Goal: Task Accomplishment & Management: Manage account settings

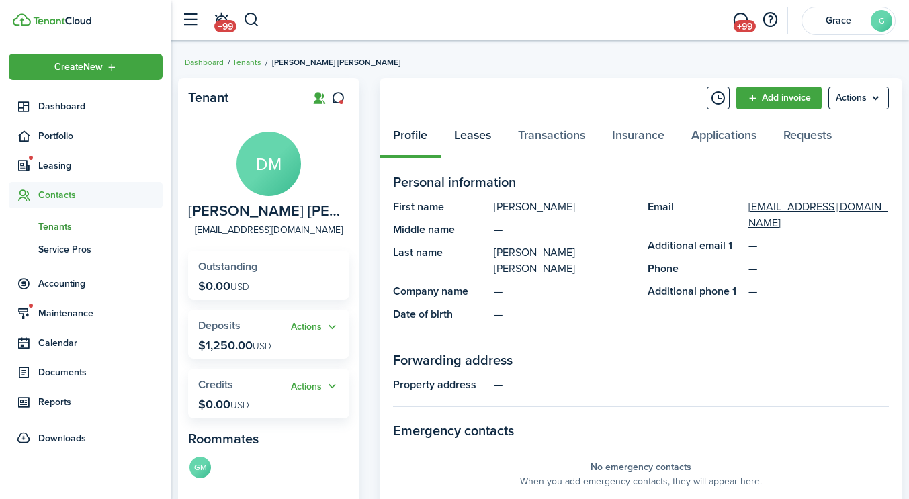
click at [452, 134] on link "Leases" at bounding box center [473, 138] width 64 height 40
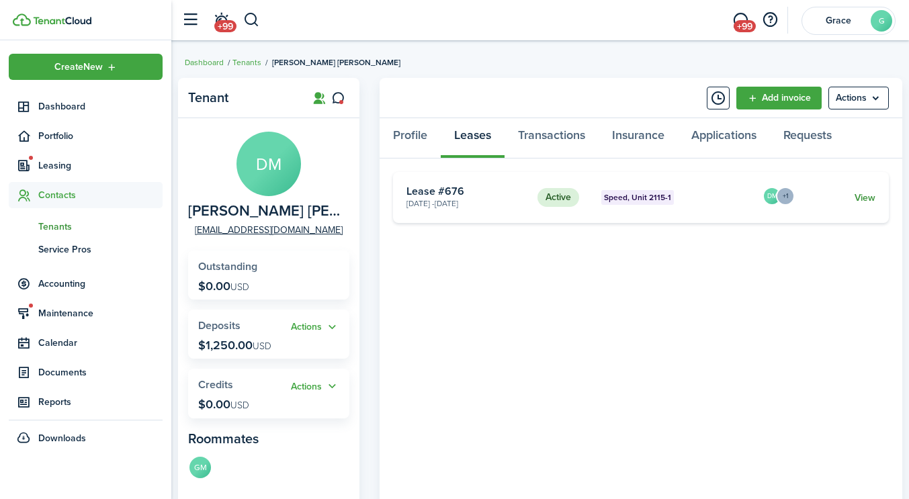
click at [865, 193] on link "View" at bounding box center [865, 198] width 21 height 14
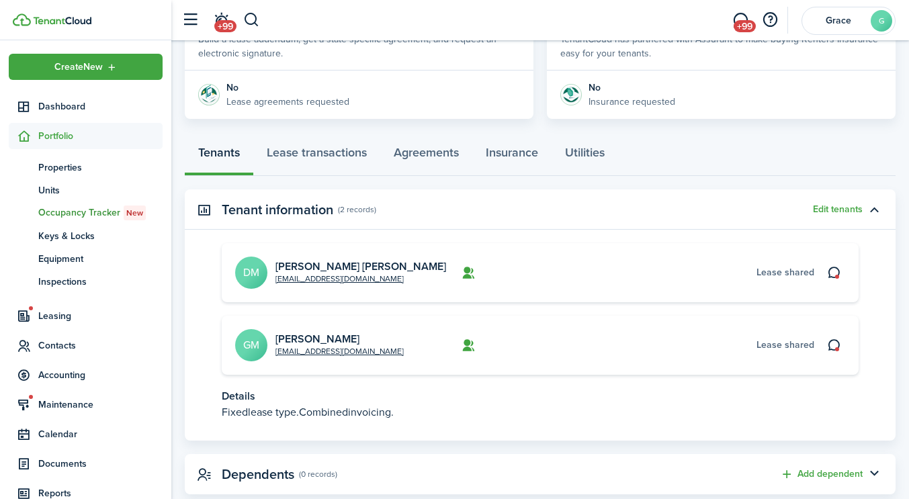
scroll to position [313, 0]
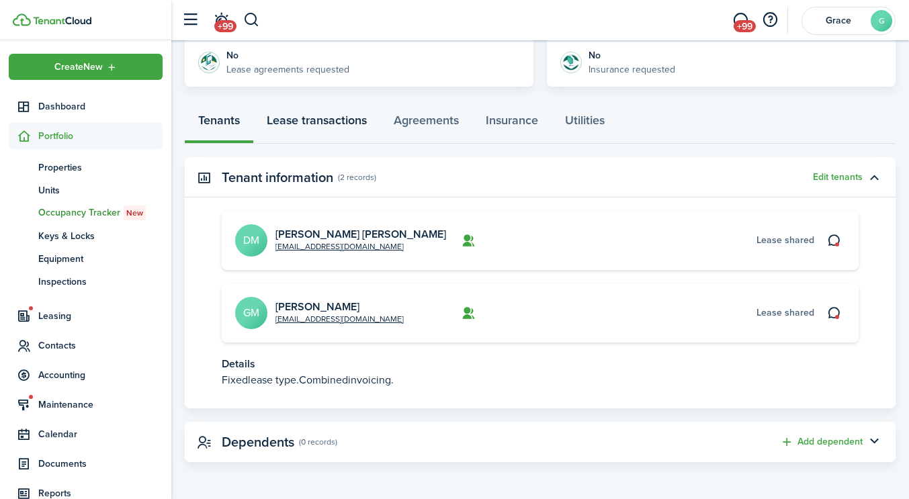
click at [342, 115] on link "Lease transactions" at bounding box center [316, 123] width 127 height 40
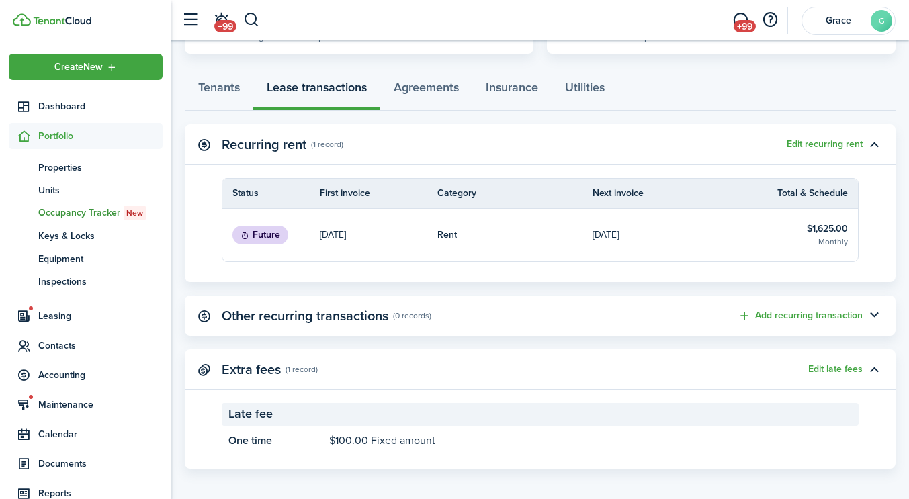
scroll to position [353, 0]
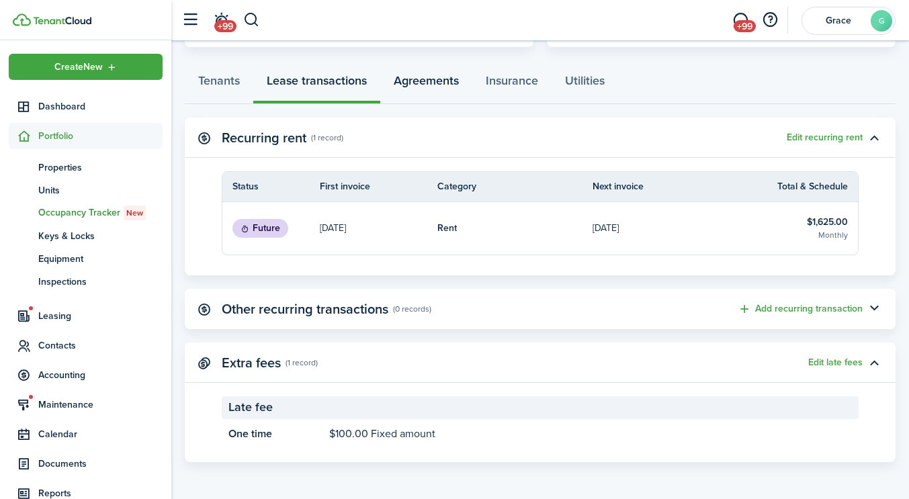
click at [438, 92] on link "Agreements" at bounding box center [426, 84] width 92 height 40
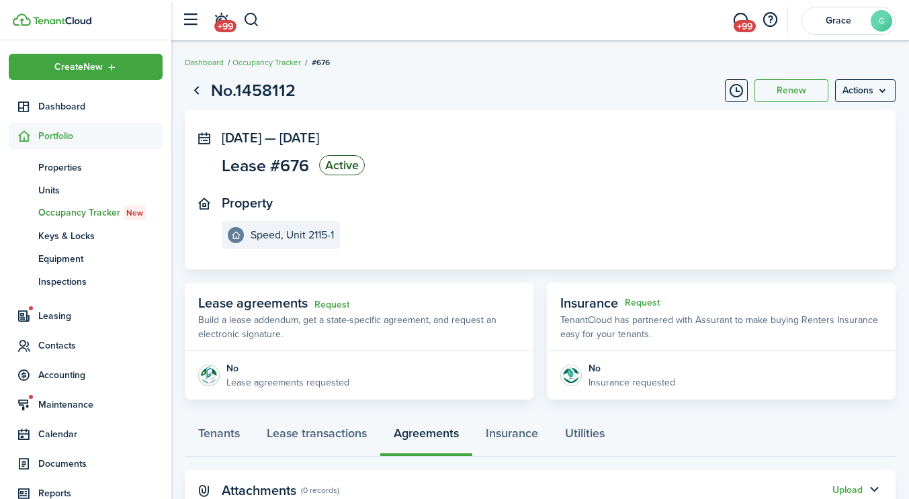
scroll to position [48, 0]
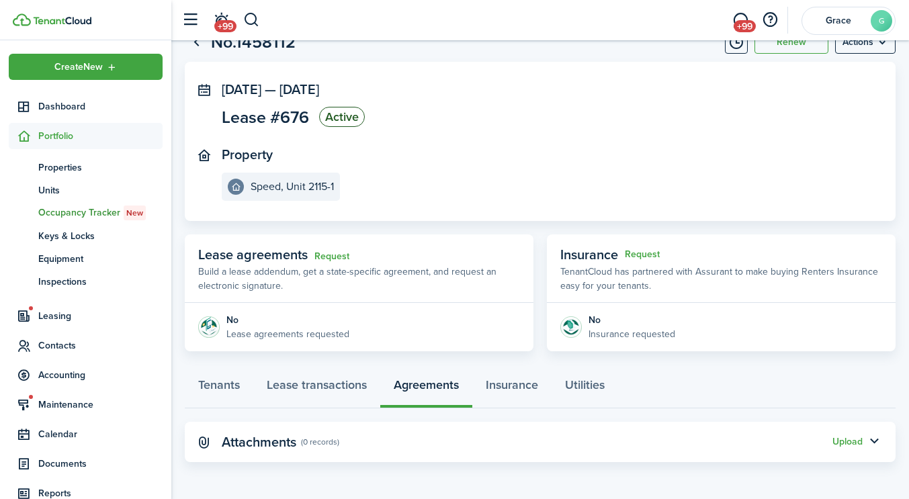
click at [851, 452] on panel-main-header "Attachments (0 records) Upload" at bounding box center [540, 442] width 711 height 40
click at [847, 444] on button "Upload" at bounding box center [847, 442] width 30 height 11
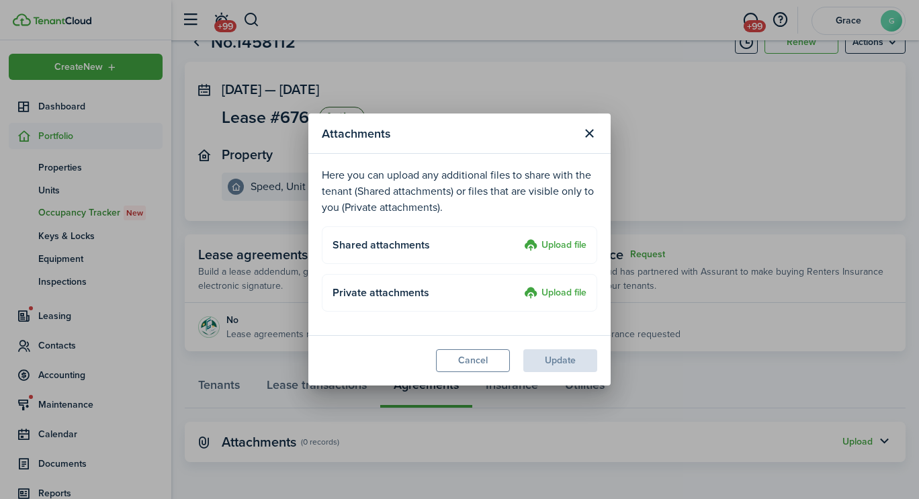
click at [576, 251] on label "Upload file" at bounding box center [555, 246] width 62 height 16
click at [519, 238] on input "Upload file" at bounding box center [519, 238] width 0 height 0
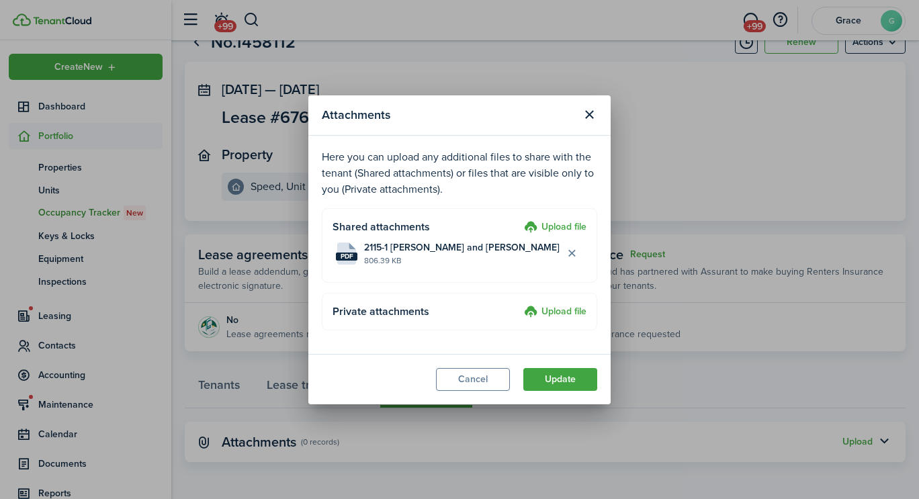
click at [568, 390] on modal-footer "Cancel Update" at bounding box center [459, 379] width 302 height 50
click at [566, 387] on button "Update" at bounding box center [560, 379] width 74 height 23
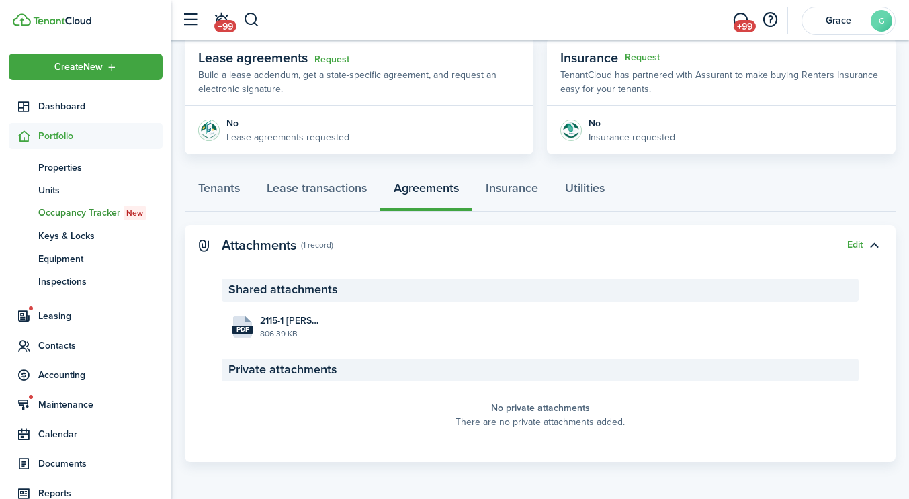
scroll to position [245, 0]
click at [255, 18] on button "button" at bounding box center [251, 20] width 17 height 23
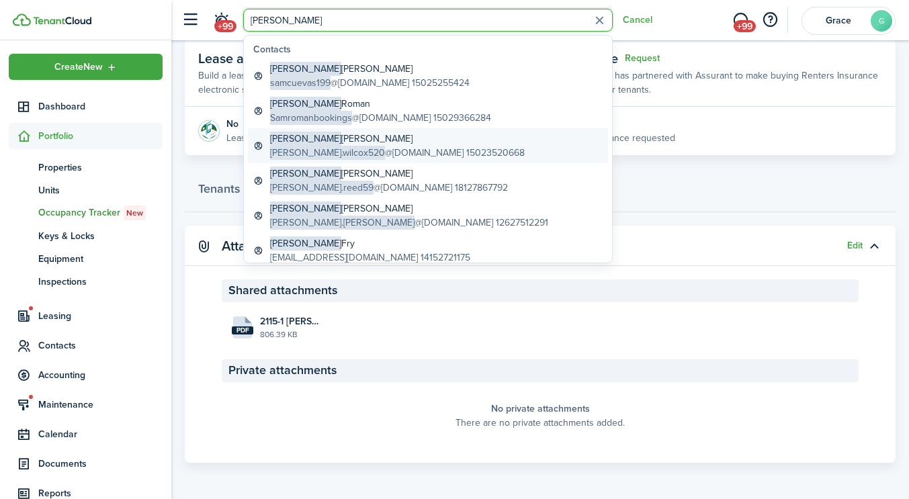
type input "[PERSON_NAME]"
click at [363, 149] on global-search-item-description "[PERSON_NAME].wilcox520 @[DOMAIN_NAME] 15023520668" at bounding box center [397, 153] width 255 height 14
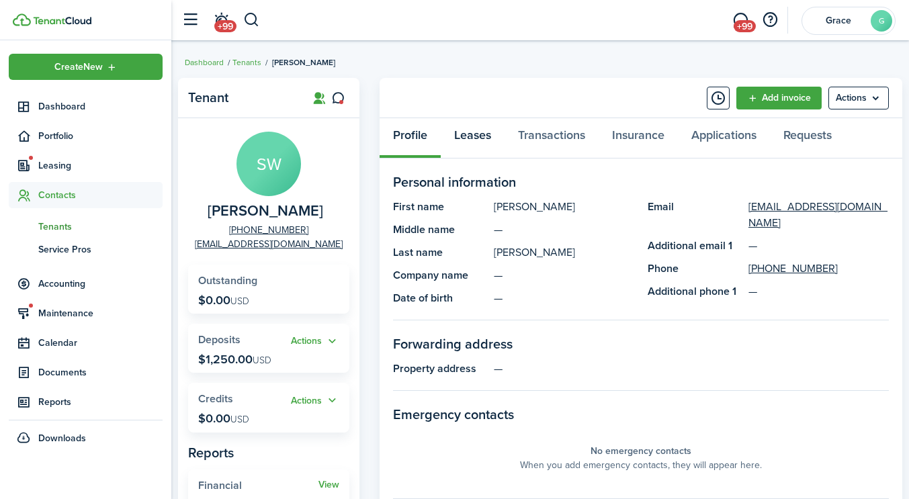
click at [476, 132] on link "Leases" at bounding box center [473, 138] width 64 height 40
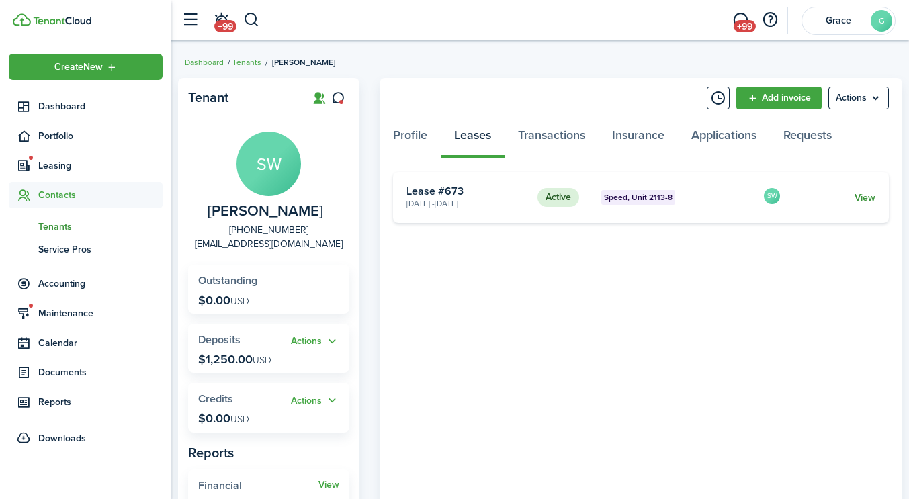
click at [855, 193] on link "View" at bounding box center [865, 198] width 21 height 14
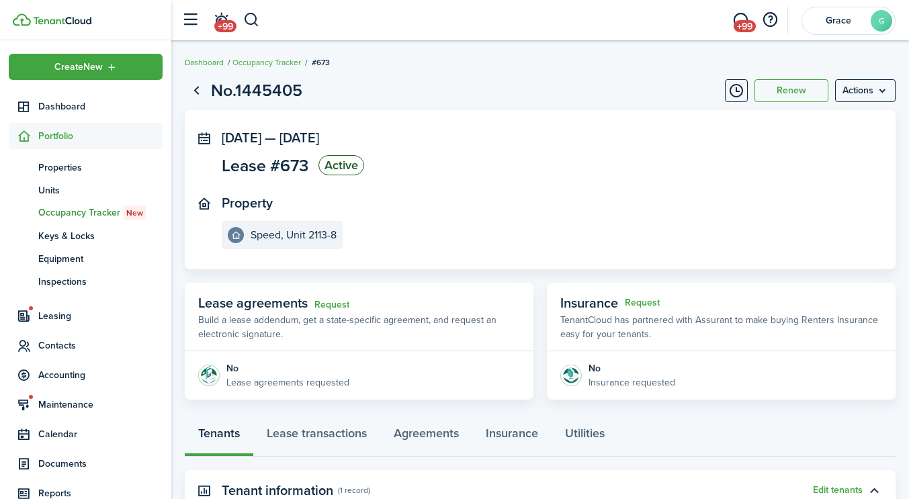
scroll to position [241, 0]
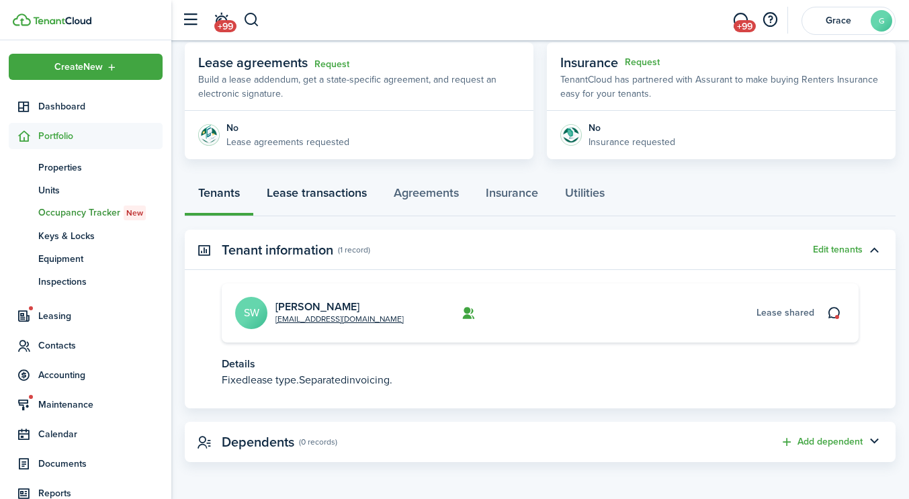
click at [344, 201] on link "Lease transactions" at bounding box center [316, 196] width 127 height 40
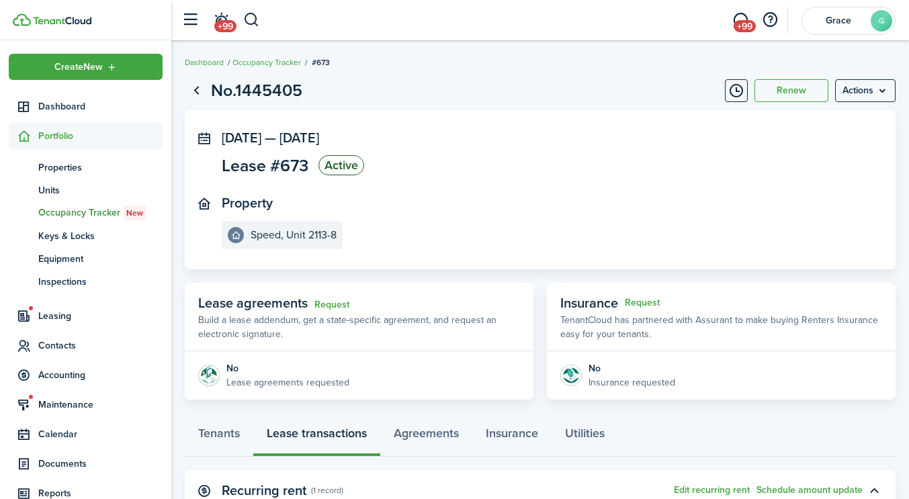
scroll to position [287, 0]
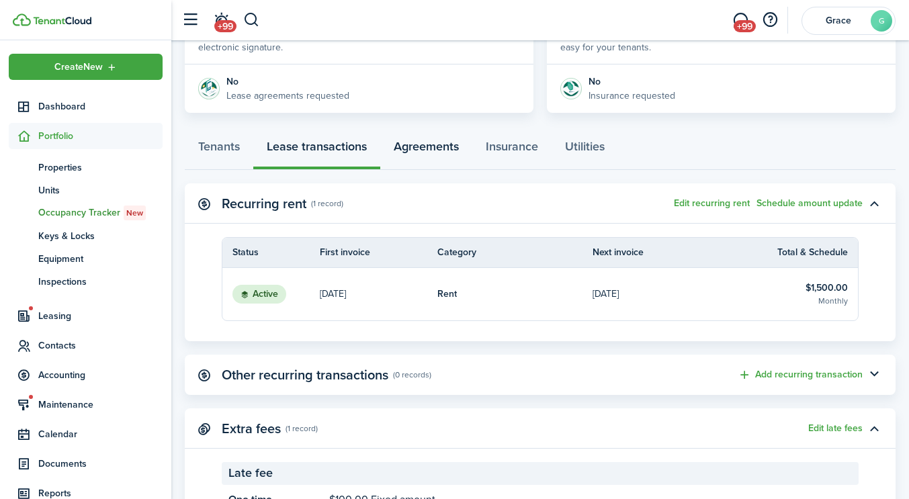
click at [425, 136] on link "Agreements" at bounding box center [426, 150] width 92 height 40
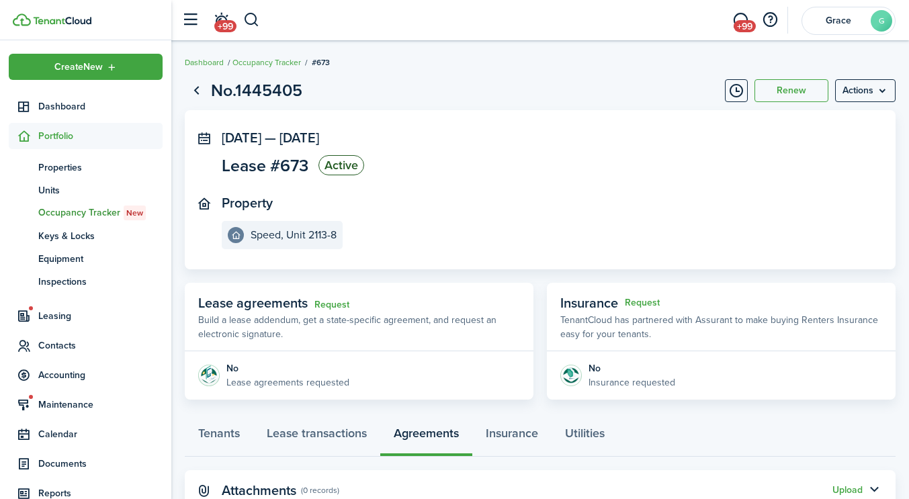
scroll to position [48, 0]
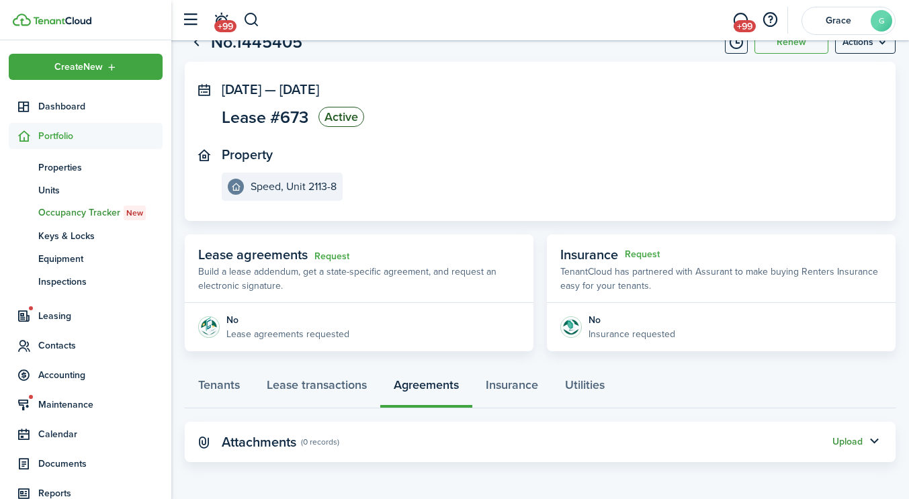
click at [853, 444] on button "Upload" at bounding box center [847, 442] width 30 height 11
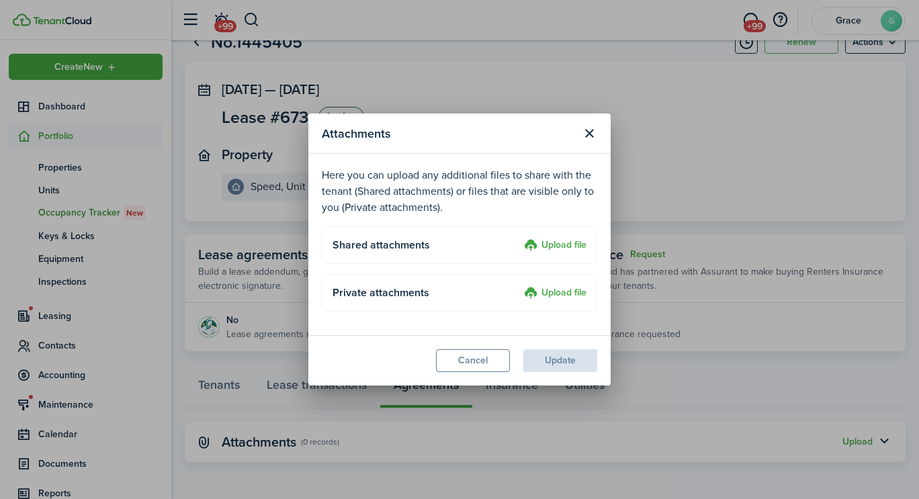
click at [572, 250] on label "Upload file" at bounding box center [555, 246] width 62 height 16
click at [519, 238] on input "Upload file" at bounding box center [519, 238] width 0 height 0
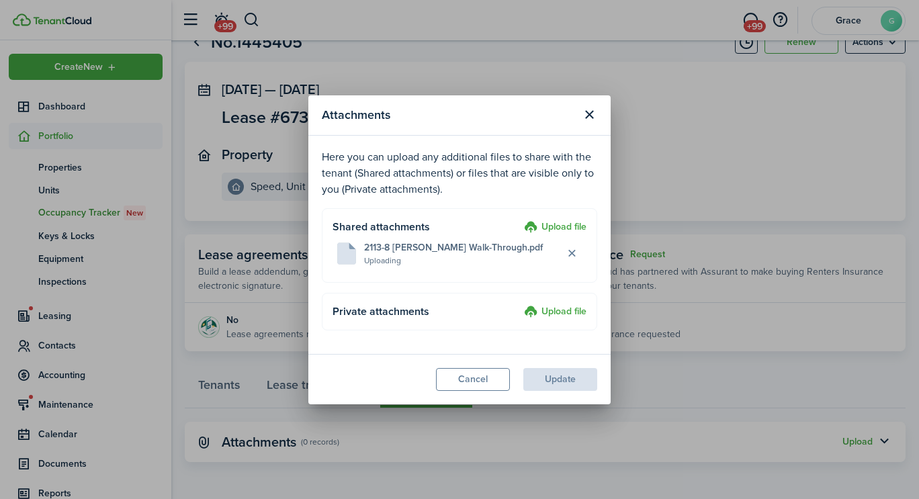
click at [566, 222] on label "Upload file" at bounding box center [555, 228] width 62 height 16
click at [519, 220] on input "Upload file" at bounding box center [519, 220] width 0 height 0
click at [561, 370] on button "Update" at bounding box center [560, 379] width 74 height 23
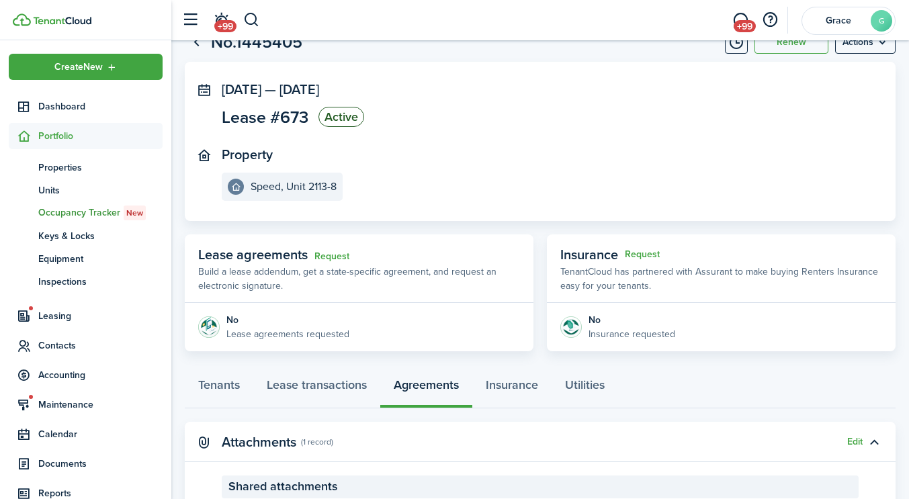
scroll to position [245, 0]
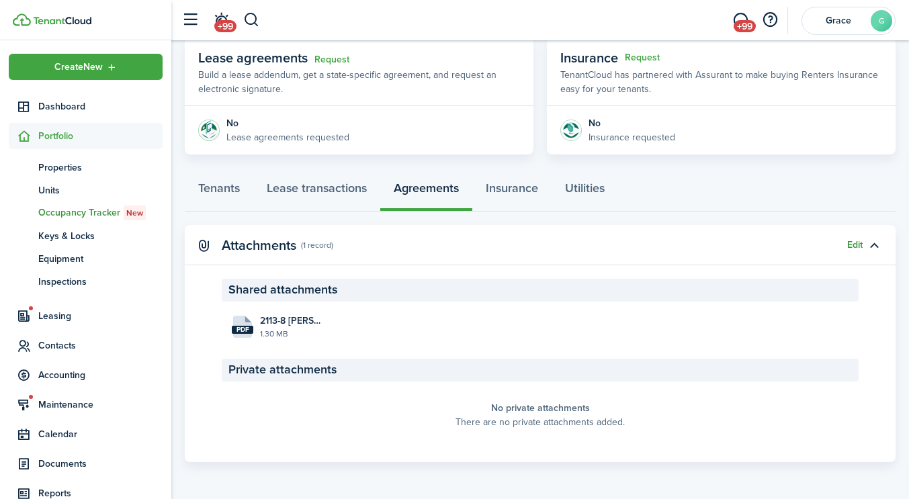
click at [855, 244] on button "Edit" at bounding box center [854, 245] width 15 height 11
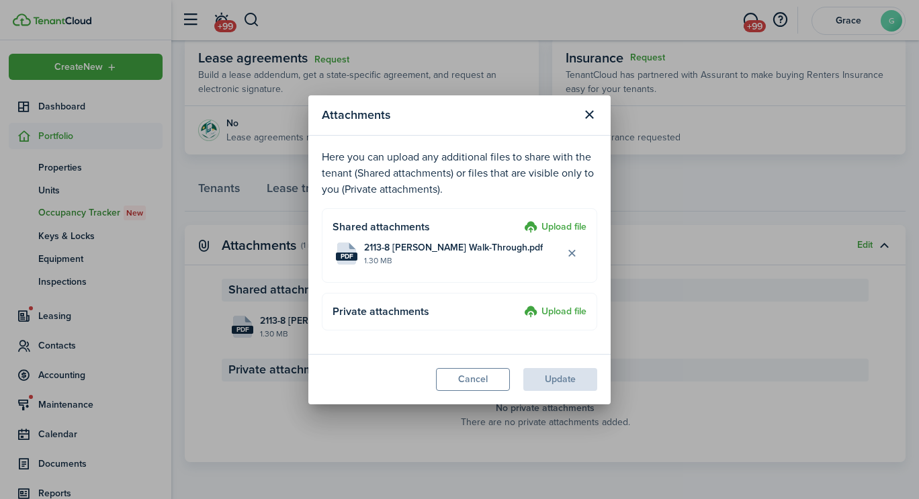
click at [562, 229] on label "Upload file" at bounding box center [555, 228] width 62 height 16
click at [519, 220] on input "Upload file" at bounding box center [519, 220] width 0 height 0
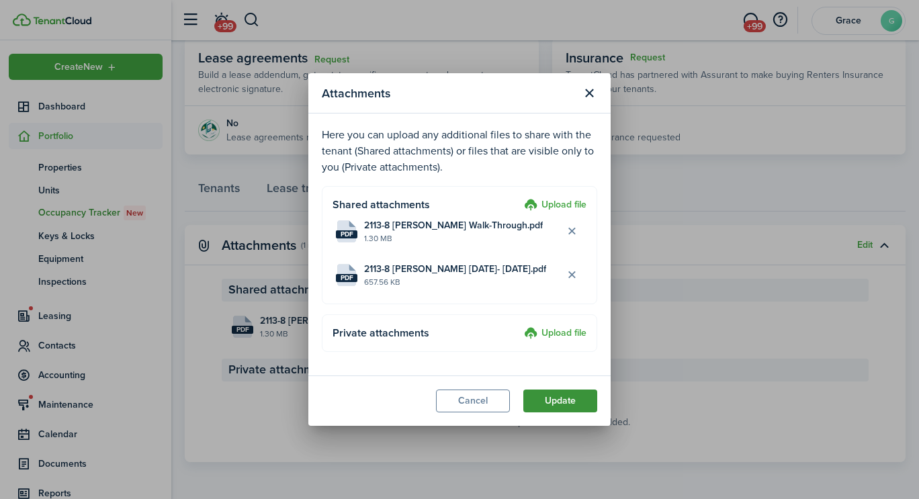
click at [573, 408] on button "Update" at bounding box center [560, 401] width 74 height 23
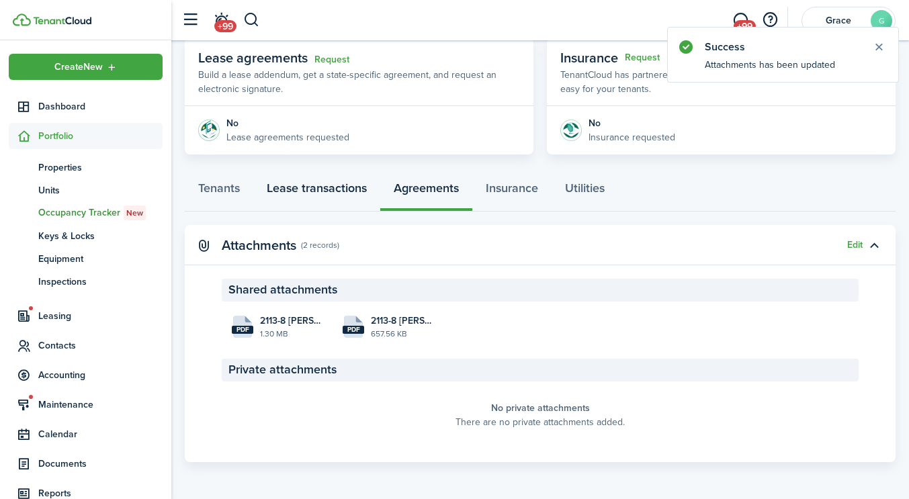
click at [299, 205] on link "Lease transactions" at bounding box center [316, 191] width 127 height 40
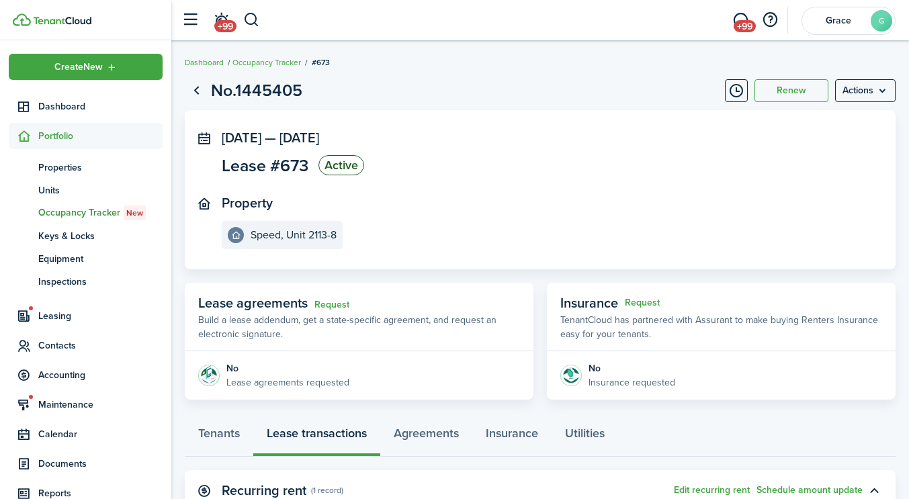
scroll to position [132, 0]
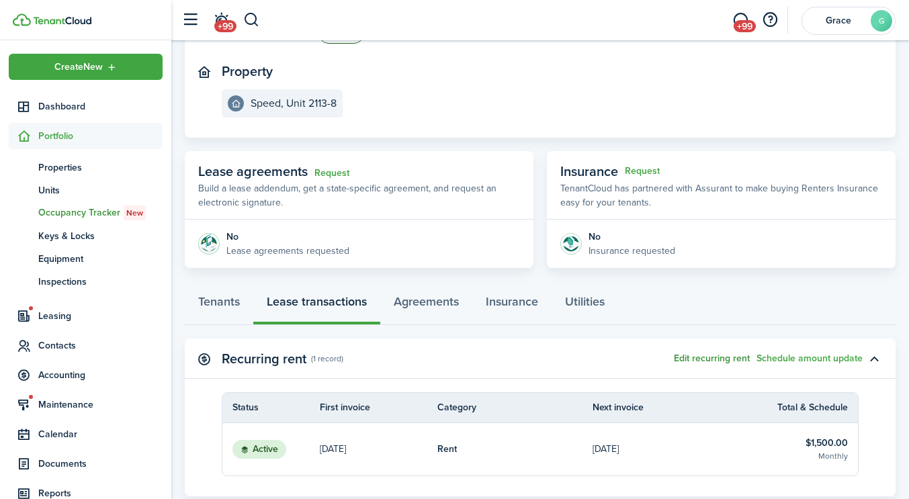
click at [713, 358] on button "Edit recurring rent" at bounding box center [712, 358] width 76 height 11
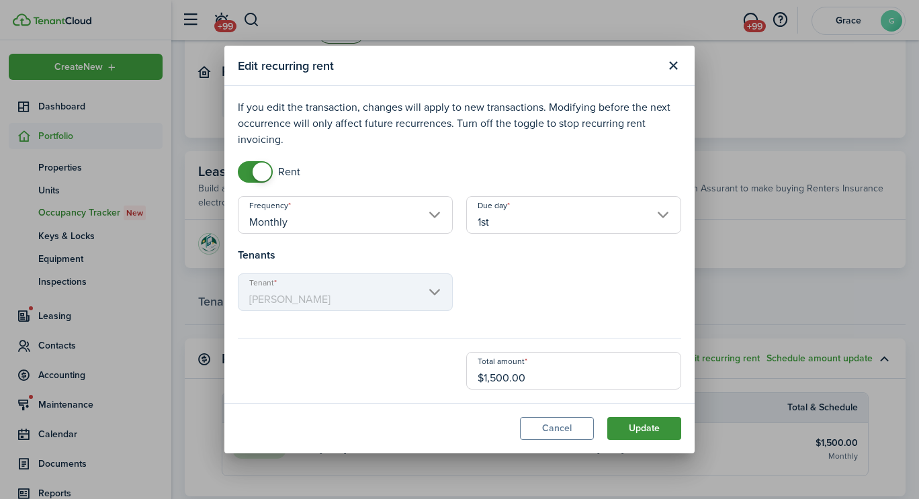
click at [648, 437] on button "Update" at bounding box center [644, 428] width 74 height 23
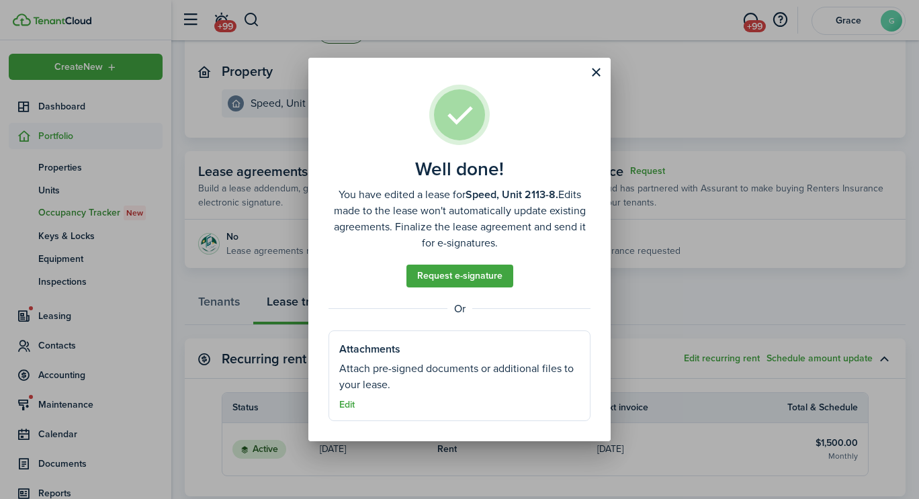
click at [603, 55] on div "Well done! You have edited a lease for Speed, Unit 2113-8. Edits made to the le…" at bounding box center [459, 249] width 919 height 499
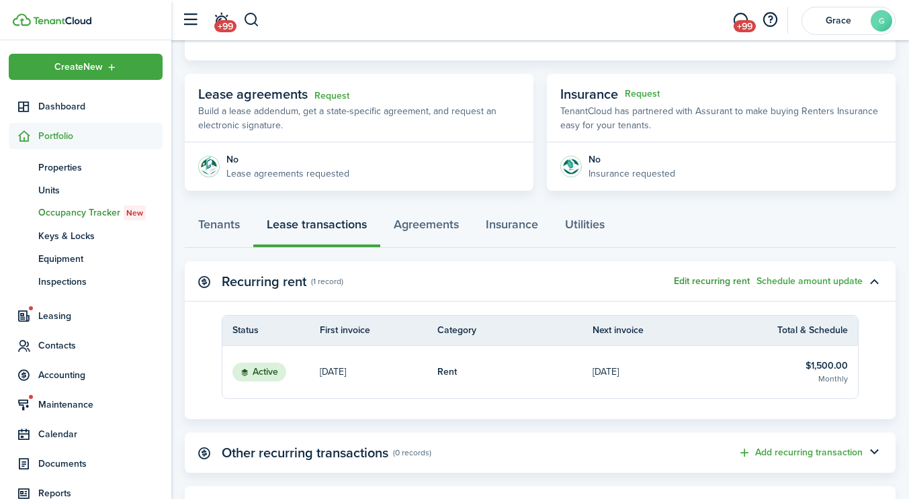
scroll to position [213, 0]
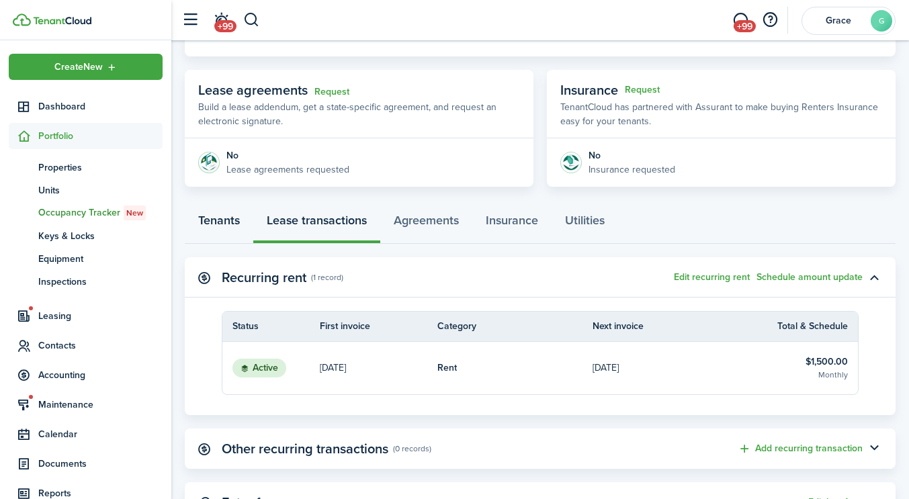
click at [239, 214] on link "Tenants" at bounding box center [219, 224] width 69 height 40
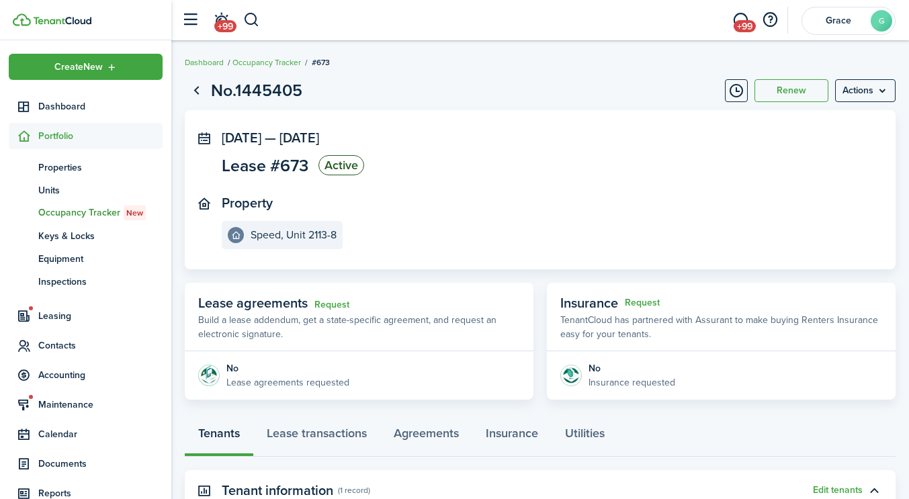
scroll to position [241, 0]
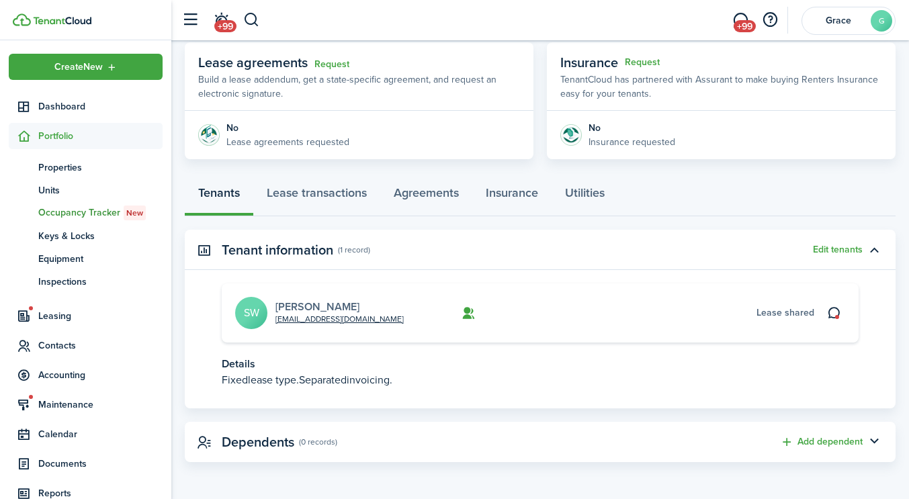
click at [352, 303] on link "[PERSON_NAME]" at bounding box center [317, 306] width 84 height 15
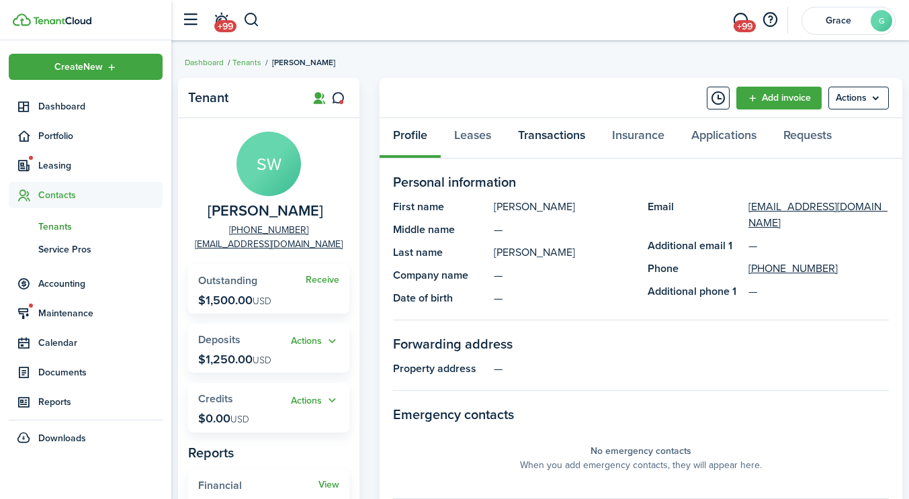
click at [569, 125] on link "Transactions" at bounding box center [552, 138] width 94 height 40
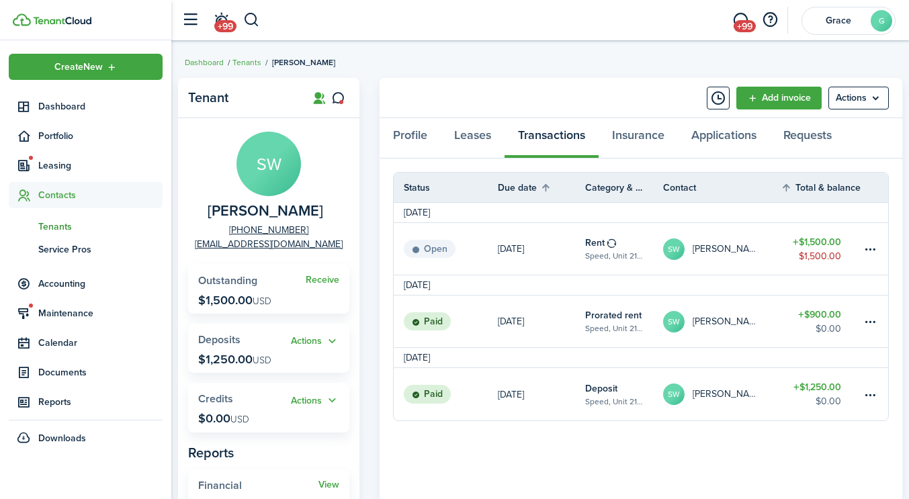
click at [262, 13] on header-wrapper "+99 +99 [PERSON_NAME]" at bounding box center [535, 20] width 721 height 40
click at [258, 17] on button "button" at bounding box center [251, 20] width 17 height 23
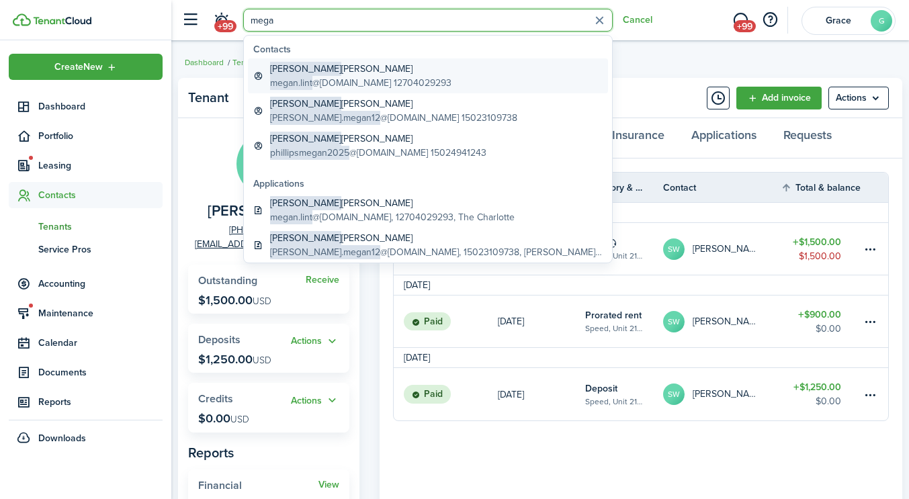
type input "mega"
click at [345, 77] on global-search-item-description "megan.lint @[DOMAIN_NAME] 12704029293" at bounding box center [360, 83] width 181 height 14
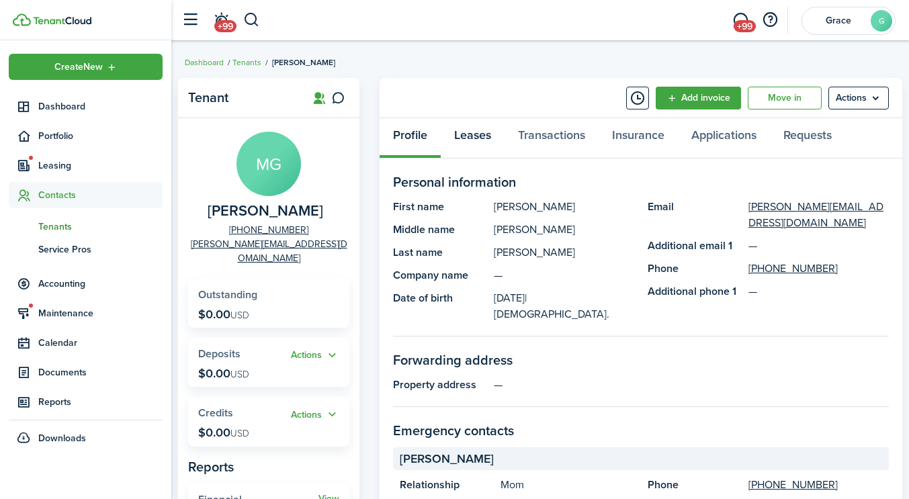
click at [473, 131] on link "Leases" at bounding box center [473, 138] width 64 height 40
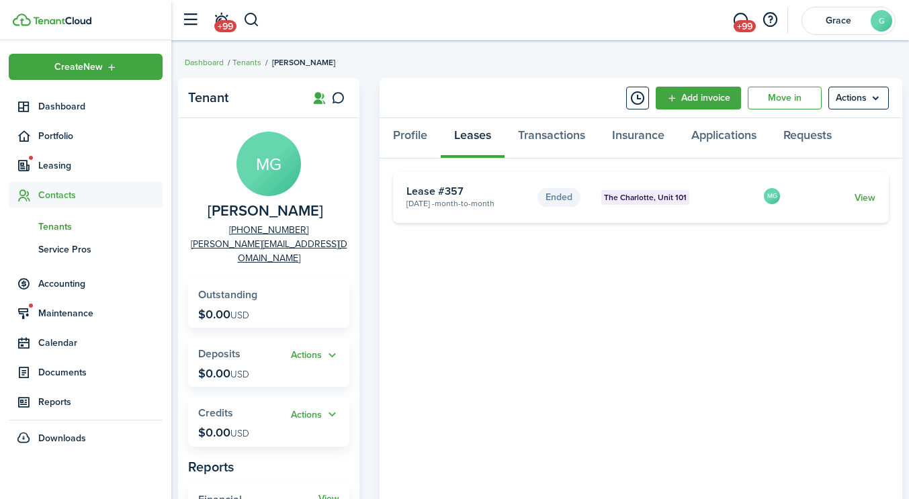
click at [239, 25] on header-control-items "+99" at bounding box center [217, 20] width 85 height 34
click at [245, 28] on button "button" at bounding box center [251, 20] width 17 height 23
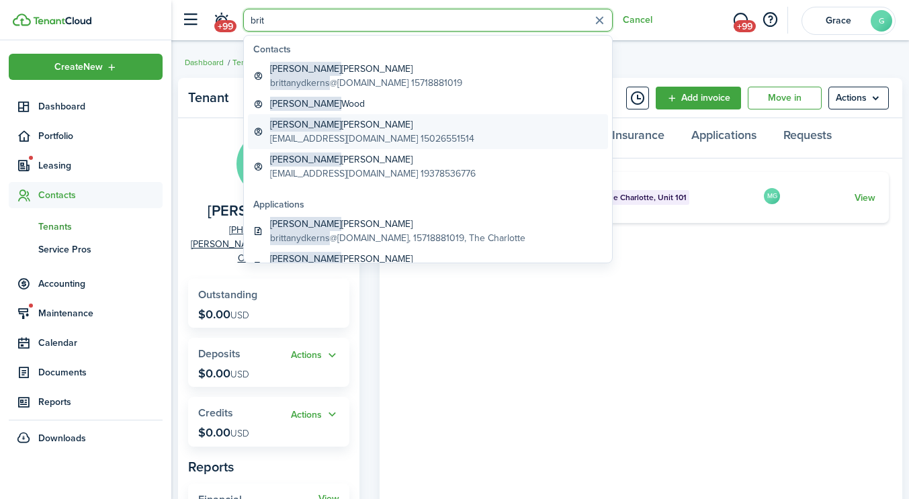
type input "brit"
click at [333, 139] on global-search-item-description "[EMAIL_ADDRESS][DOMAIN_NAME] 15026551514" at bounding box center [372, 139] width 204 height 14
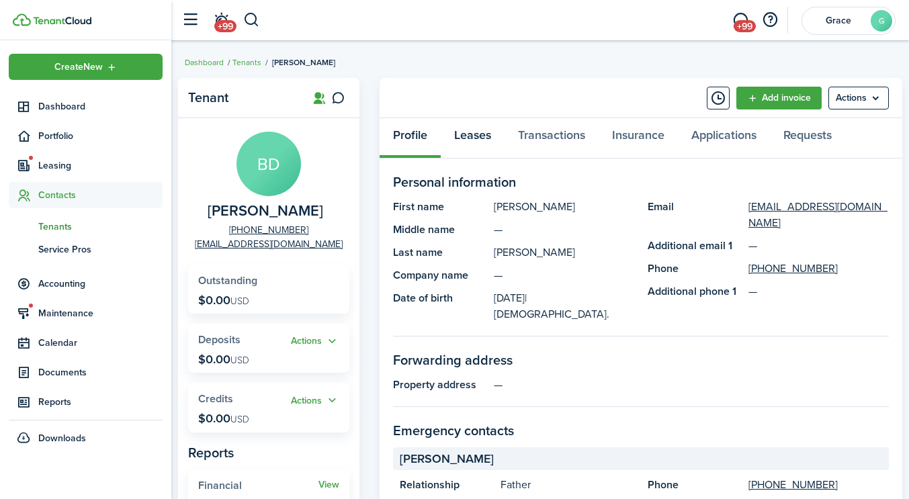
click at [471, 128] on link "Leases" at bounding box center [473, 138] width 64 height 40
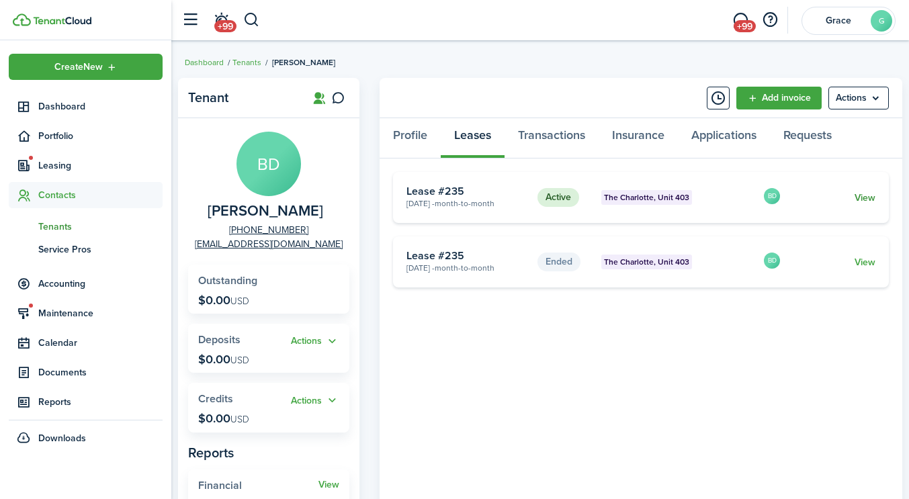
click at [857, 196] on link "View" at bounding box center [865, 198] width 21 height 14
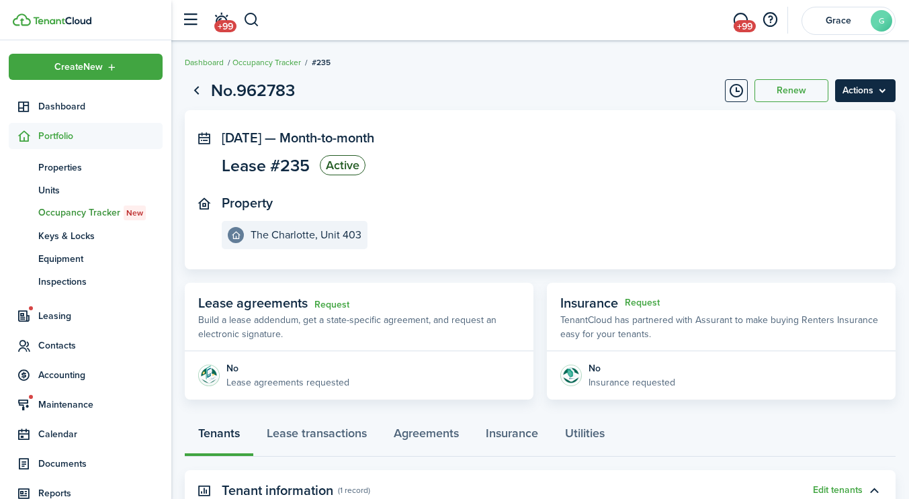
click at [835, 96] on menu-btn "Actions" at bounding box center [865, 90] width 60 height 23
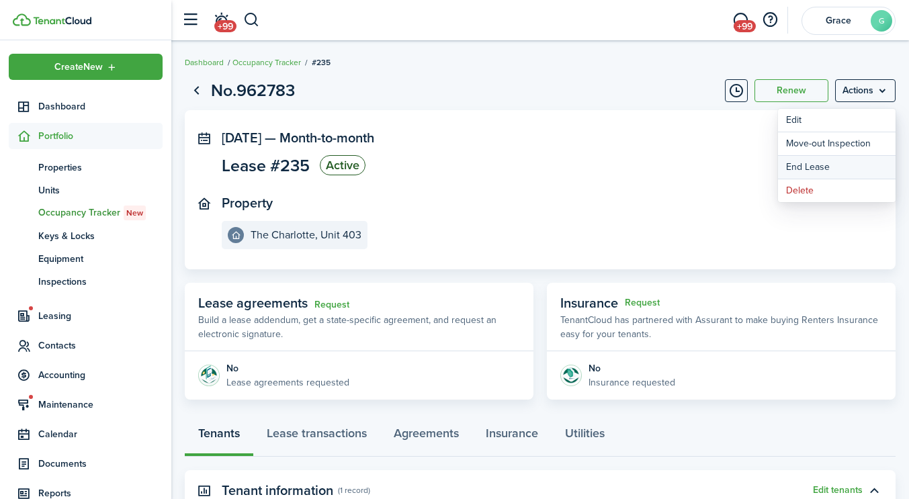
click at [818, 164] on link "End Lease" at bounding box center [837, 167] width 118 height 23
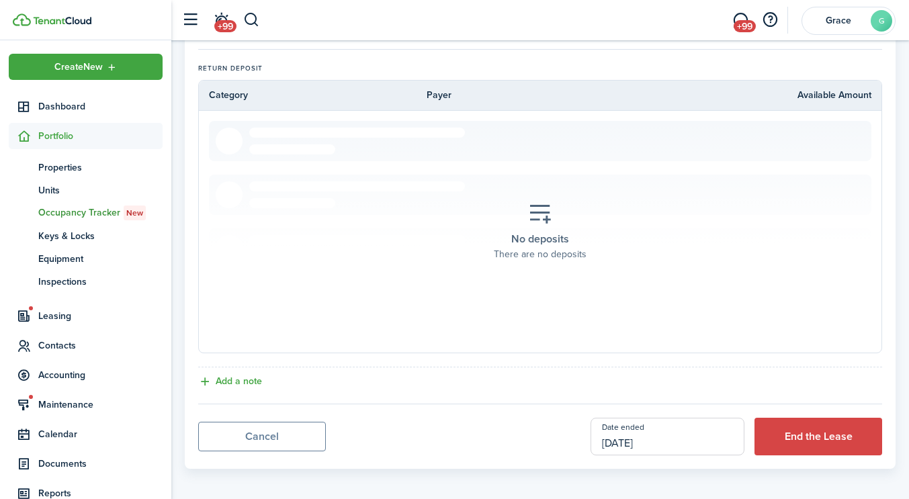
scroll to position [608, 0]
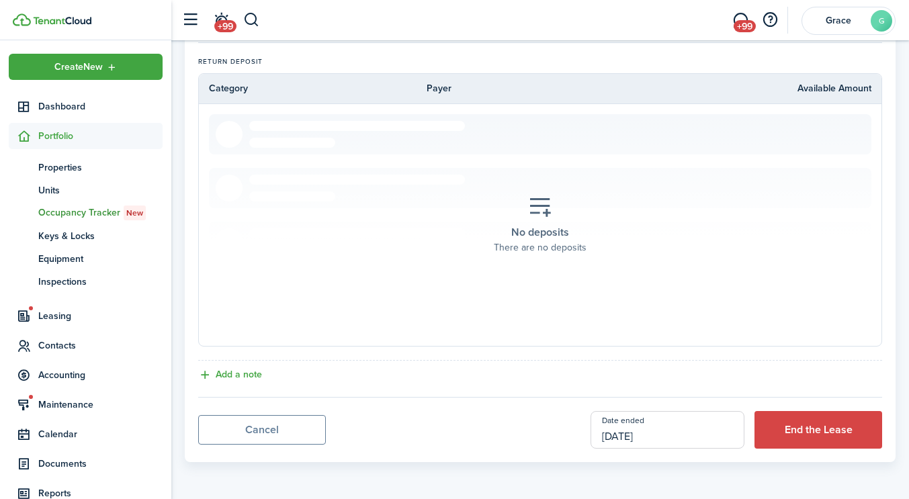
click at [695, 427] on input "[DATE]" at bounding box center [668, 430] width 154 height 38
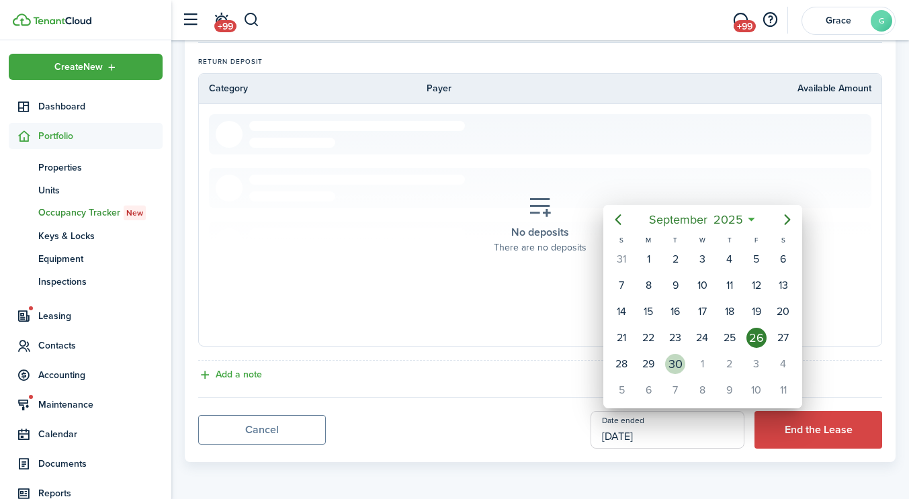
click at [685, 367] on div "30" at bounding box center [675, 364] width 27 height 26
type input "[DATE]"
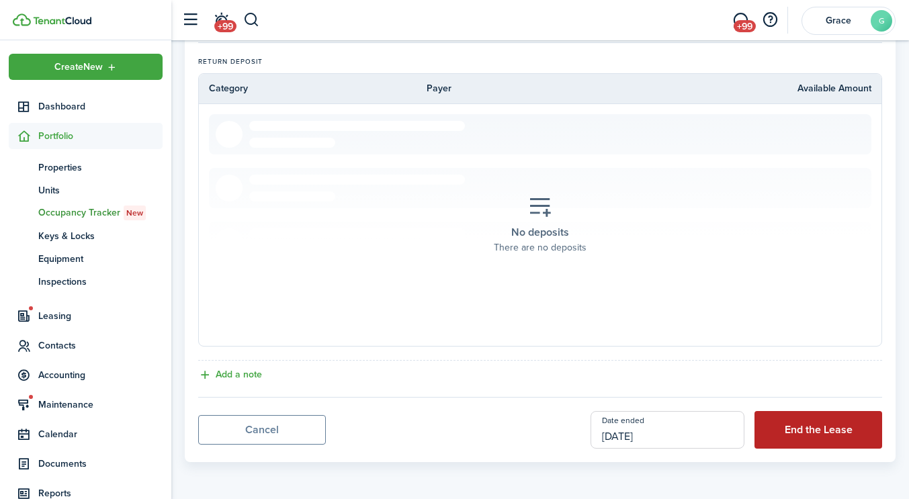
click at [810, 443] on button "End the Lease" at bounding box center [818, 430] width 128 height 38
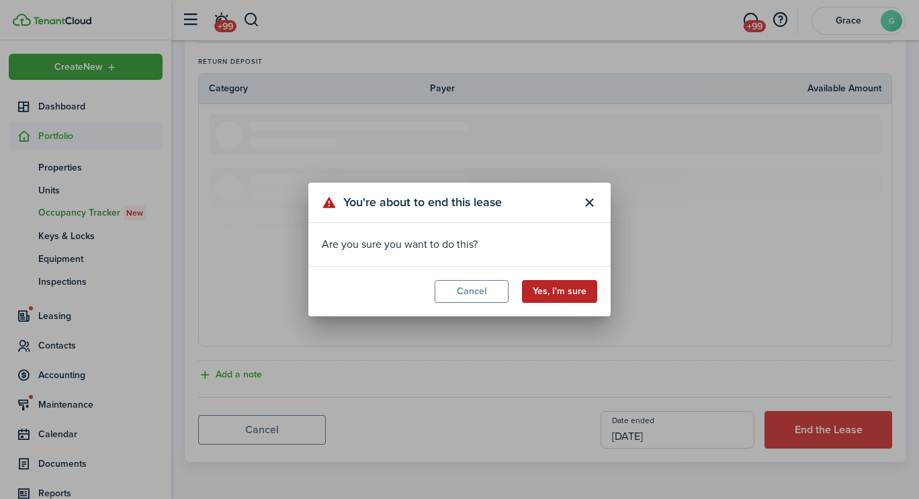
click at [554, 284] on button "Yes, I'm sure" at bounding box center [559, 291] width 75 height 23
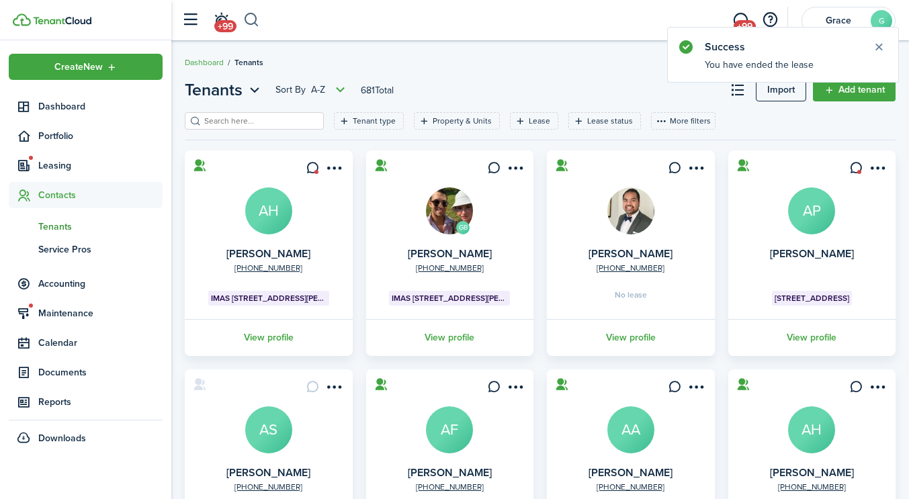
click at [255, 22] on button "button" at bounding box center [251, 20] width 17 height 23
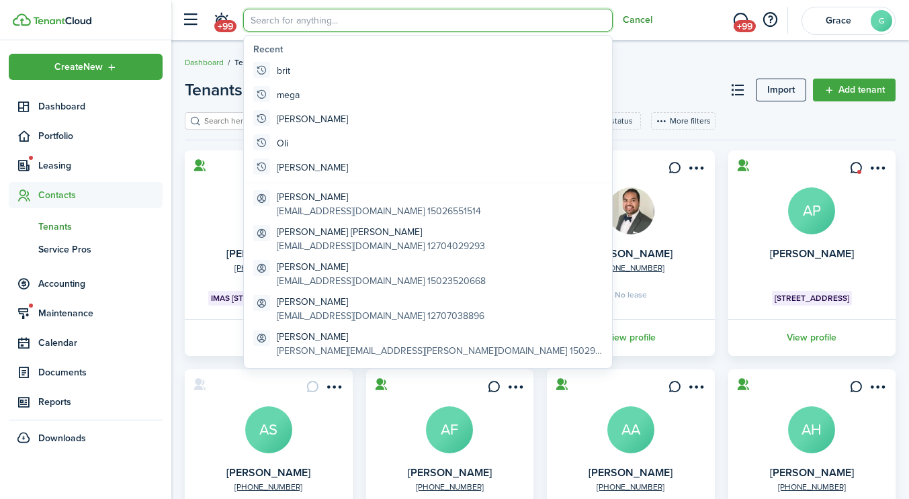
click at [637, 18] on button "Cancel" at bounding box center [638, 20] width 30 height 11
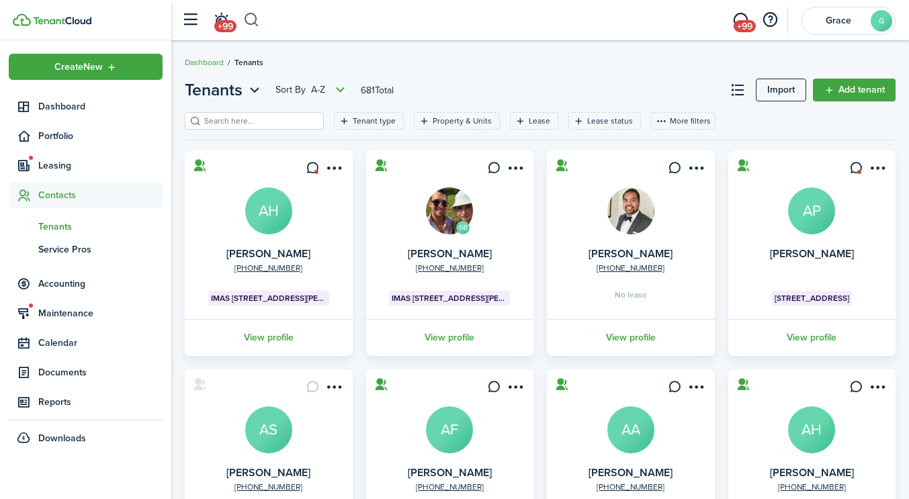
click at [256, 28] on button "button" at bounding box center [251, 20] width 17 height 23
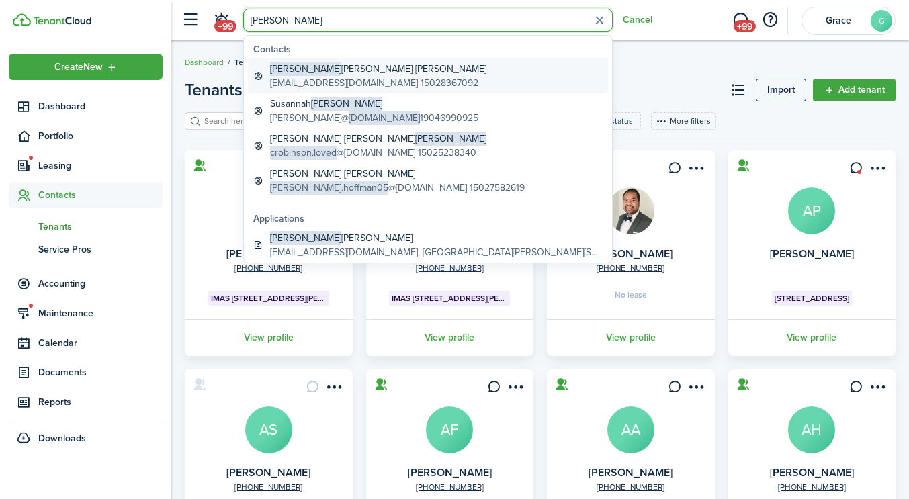
type input "[PERSON_NAME]"
click at [324, 79] on global-search-item-description "[EMAIL_ADDRESS][DOMAIN_NAME] 15028367092" at bounding box center [378, 83] width 216 height 14
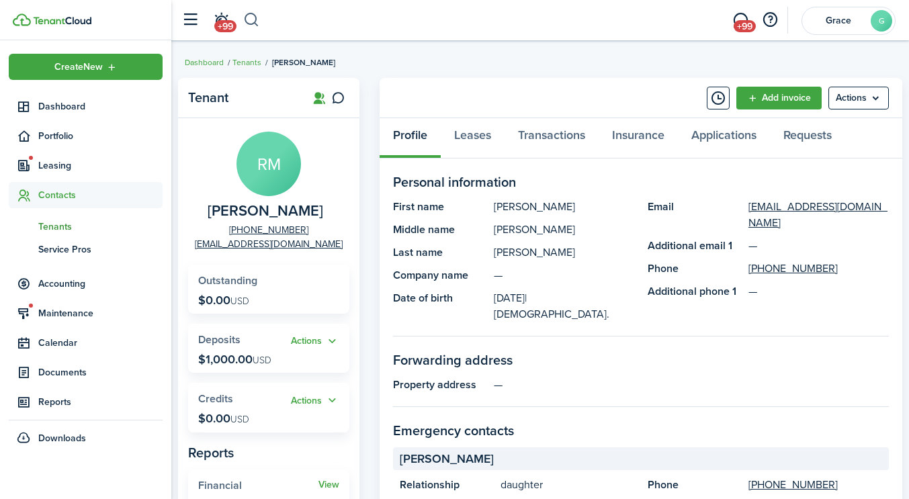
click at [257, 19] on button "button" at bounding box center [251, 20] width 17 height 23
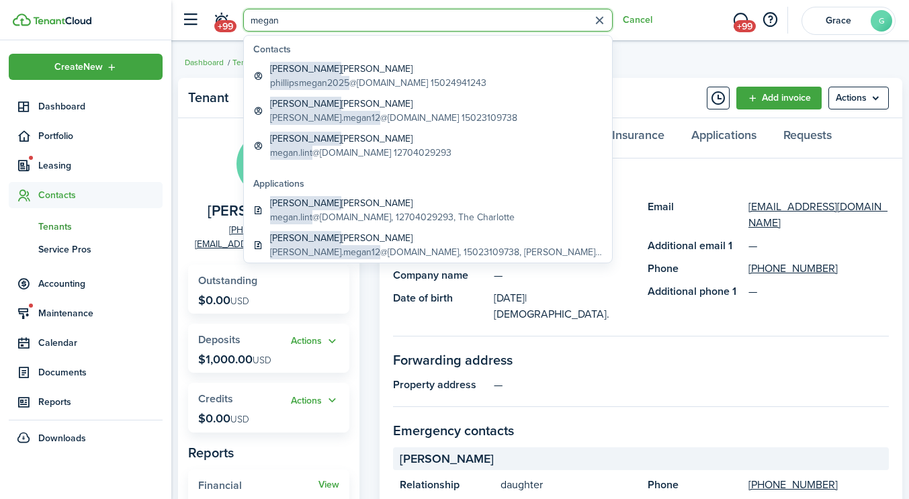
type input "megan"
click at [597, 23] on button "button" at bounding box center [599, 20] width 21 height 21
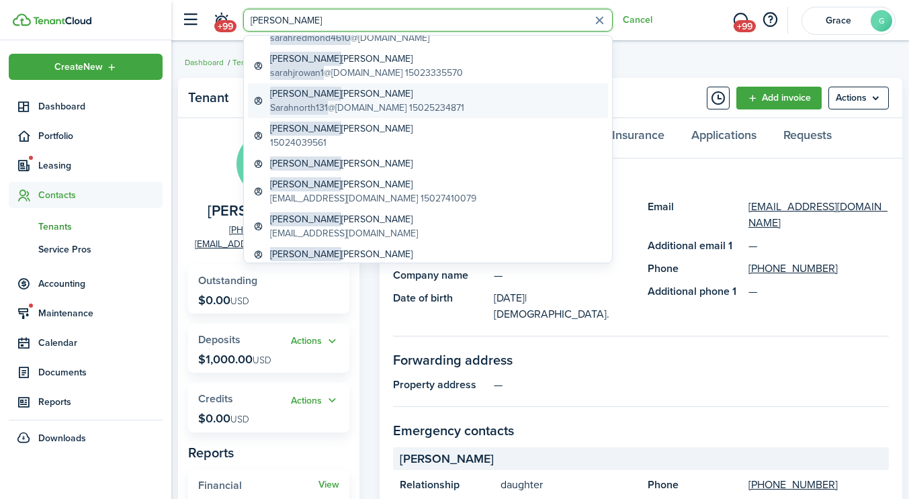
scroll to position [116, 0]
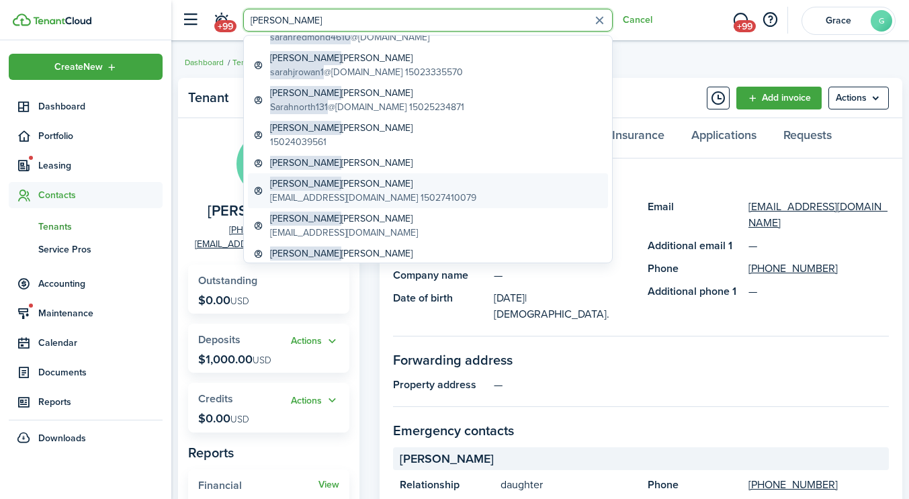
type input "[PERSON_NAME]"
click at [341, 184] on global-search-item-title "[PERSON_NAME]" at bounding box center [373, 184] width 206 height 14
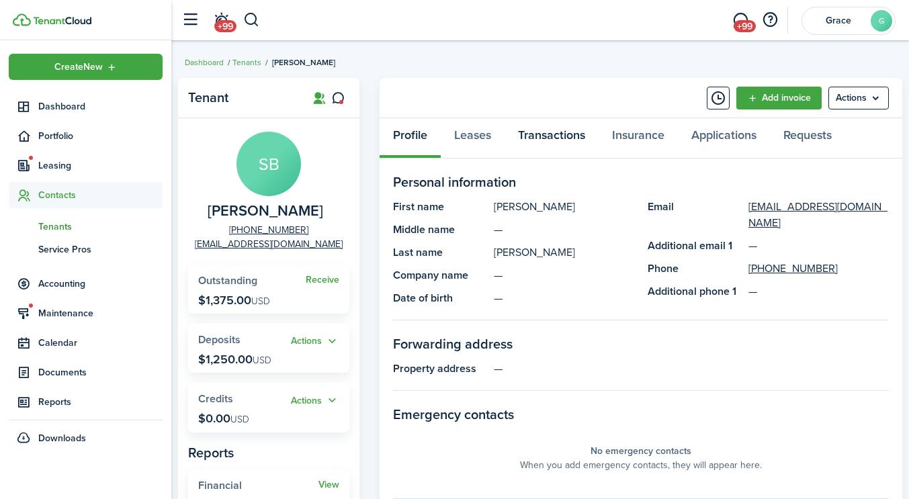
click at [553, 134] on link "Transactions" at bounding box center [552, 138] width 94 height 40
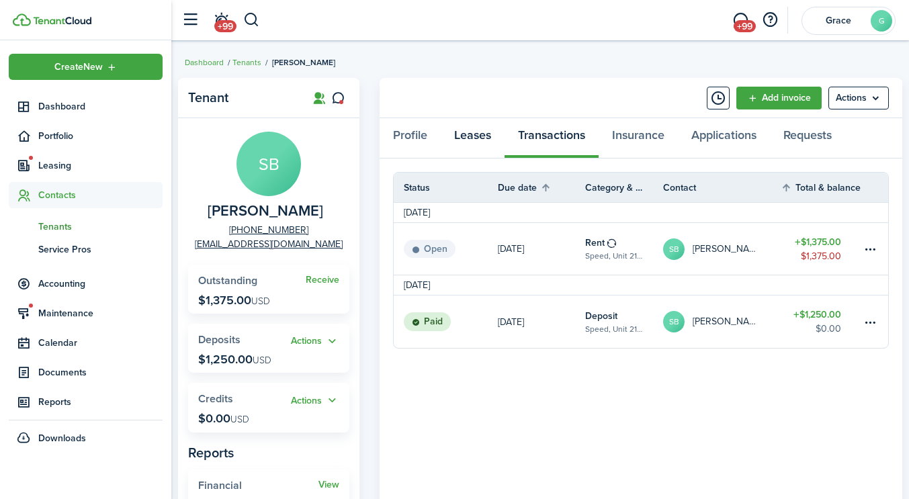
click at [470, 132] on link "Leases" at bounding box center [473, 138] width 64 height 40
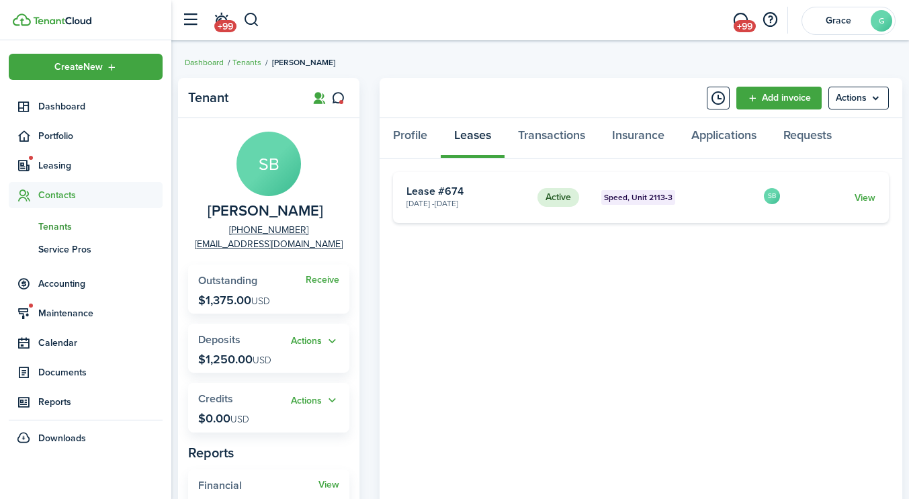
click at [874, 206] on card "Active Speed, Unit 2113-3 [DATE] - [DATE] Lease #674 SB View" at bounding box center [641, 197] width 496 height 51
click at [867, 199] on link "View" at bounding box center [865, 198] width 21 height 14
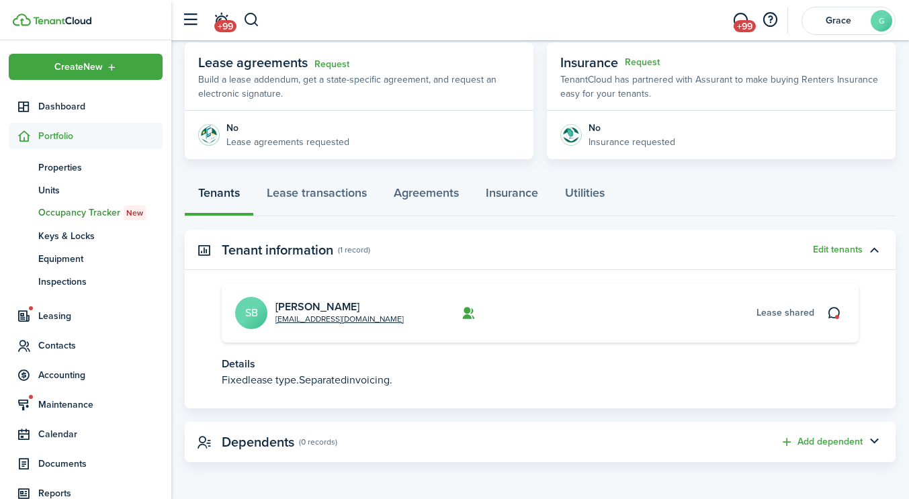
scroll to position [240, 0]
click at [318, 195] on link "Lease transactions" at bounding box center [316, 197] width 127 height 40
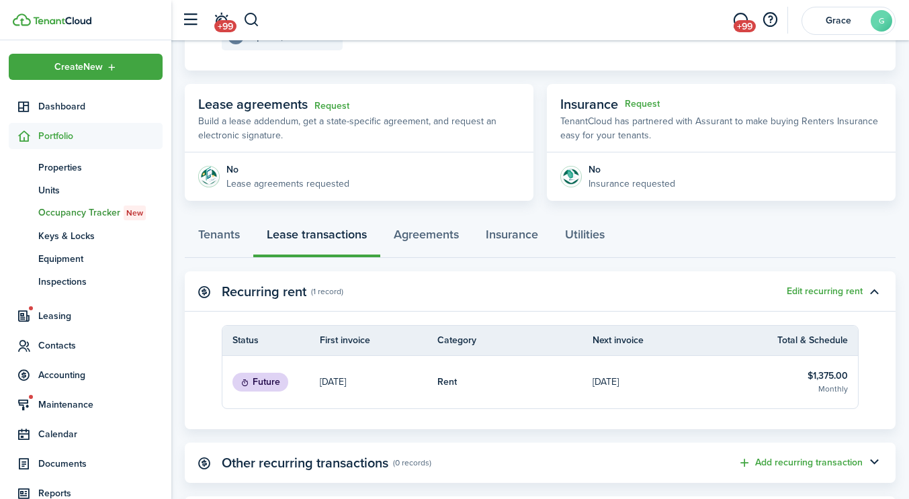
scroll to position [200, 0]
click at [440, 249] on link "Agreements" at bounding box center [426, 236] width 92 height 40
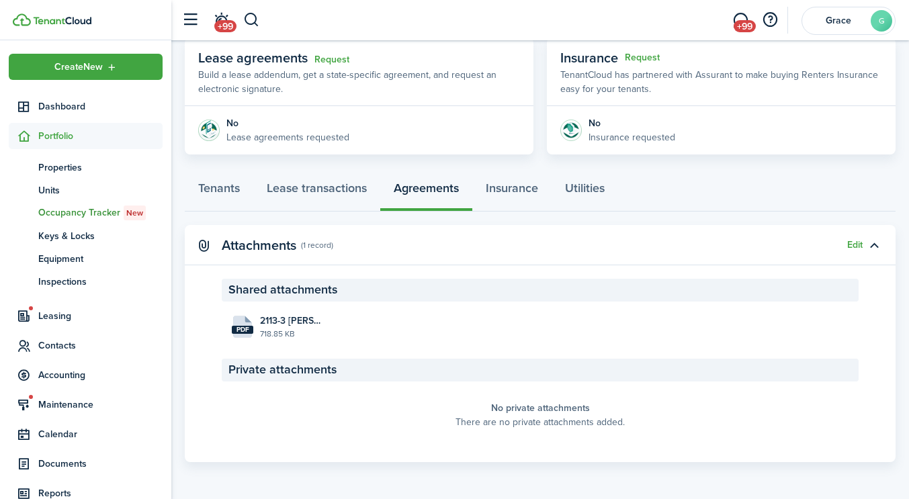
scroll to position [245, 0]
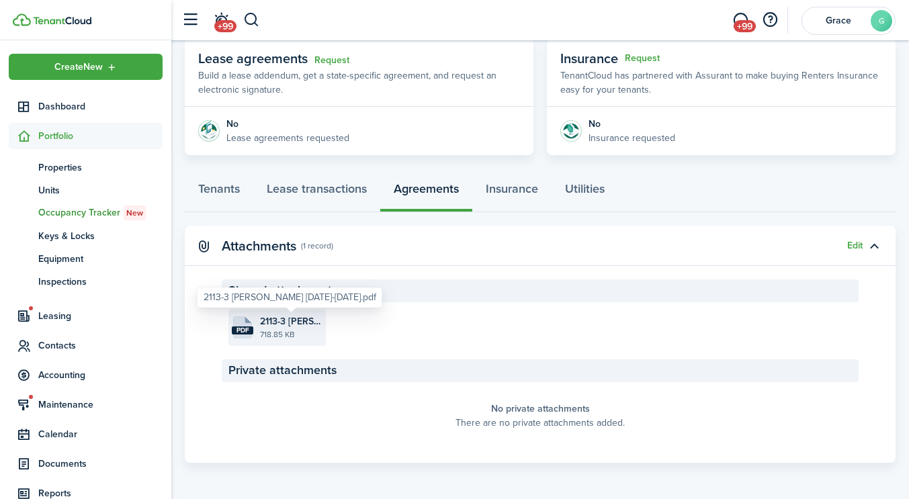
click at [285, 313] on file "pdf 2113-3 [PERSON_NAME] [DATE]-[DATE].pdf 718.85 KB" at bounding box center [276, 327] width 97 height 37
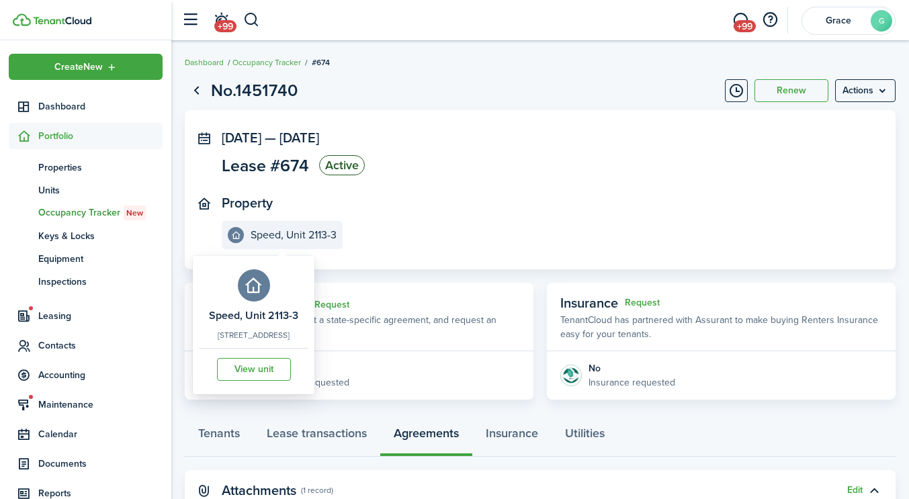
scroll to position [245, 0]
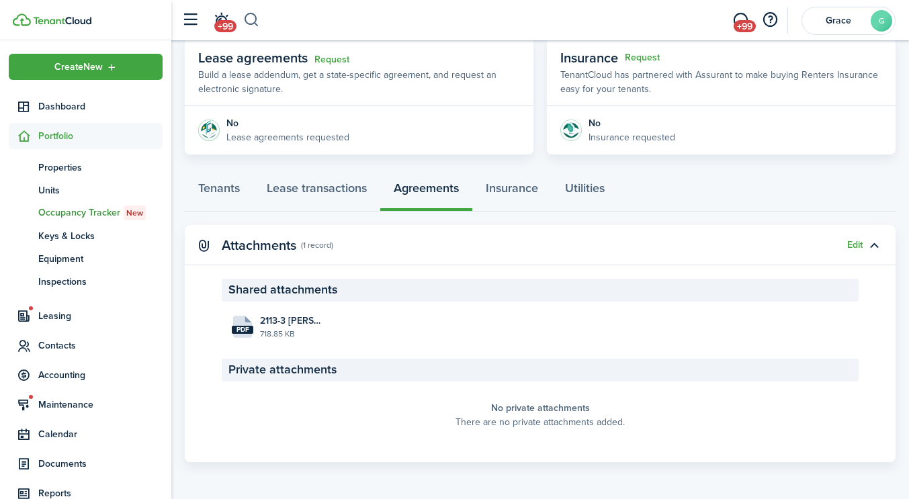
click at [255, 21] on button "button" at bounding box center [251, 20] width 17 height 23
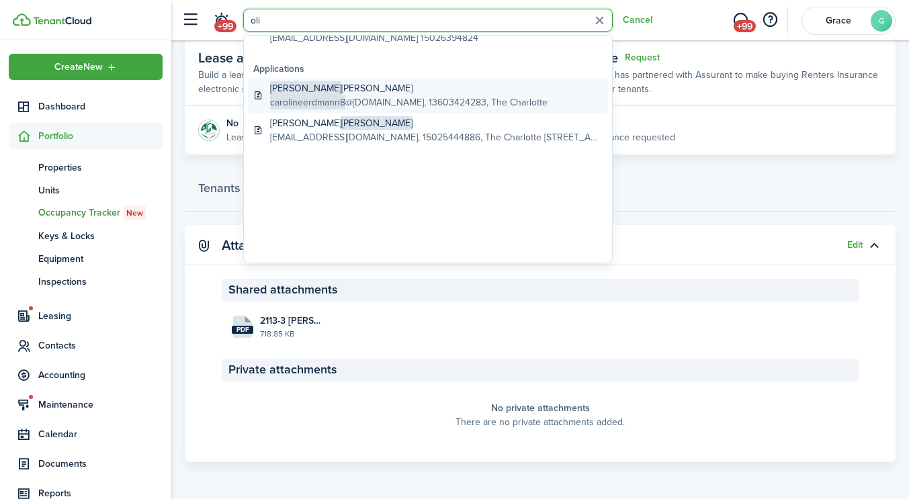
scroll to position [290, 0]
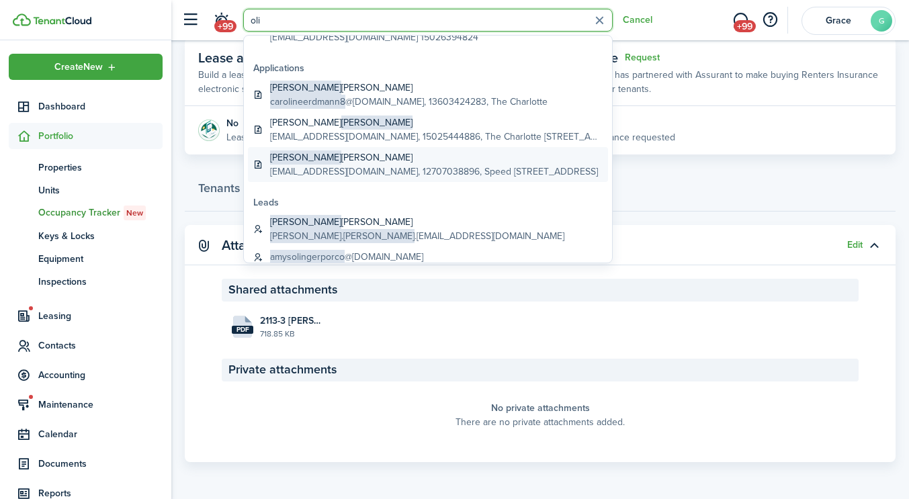
type input "oli"
click at [337, 159] on global-search-item-title "[PERSON_NAME]" at bounding box center [434, 157] width 328 height 14
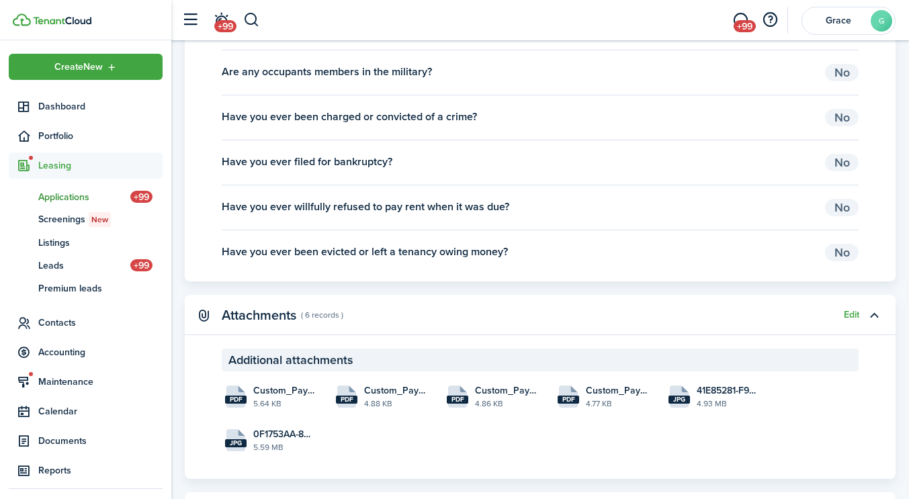
scroll to position [1806, 0]
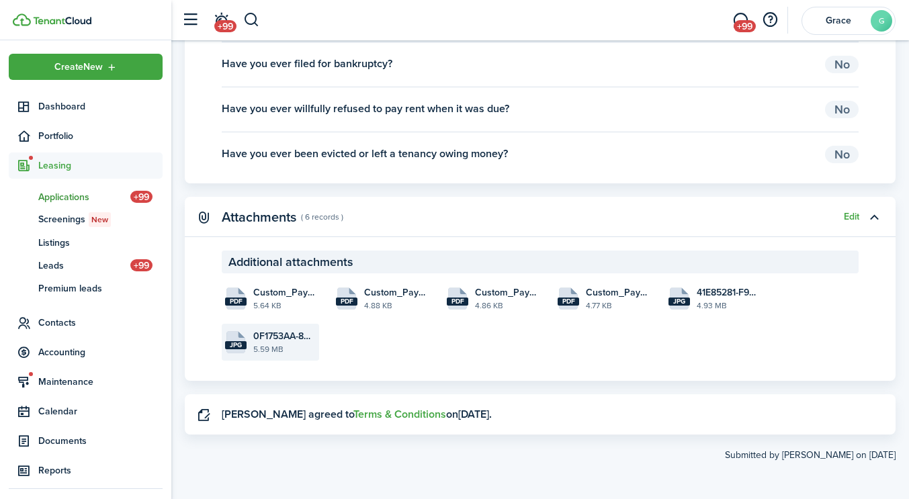
click at [257, 345] on file-size "5.59 MB" at bounding box center [284, 349] width 62 height 12
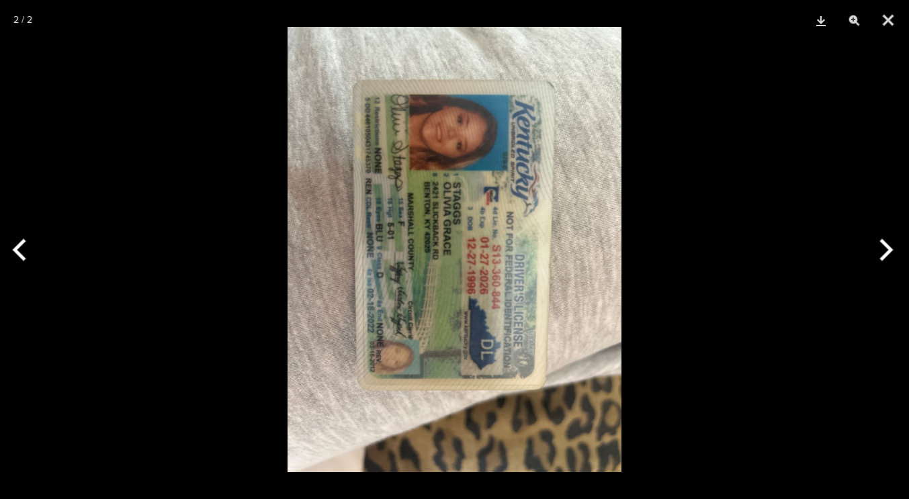
click at [812, 19] on button "Download" at bounding box center [821, 20] width 34 height 40
click at [883, 11] on button "Close" at bounding box center [888, 20] width 34 height 40
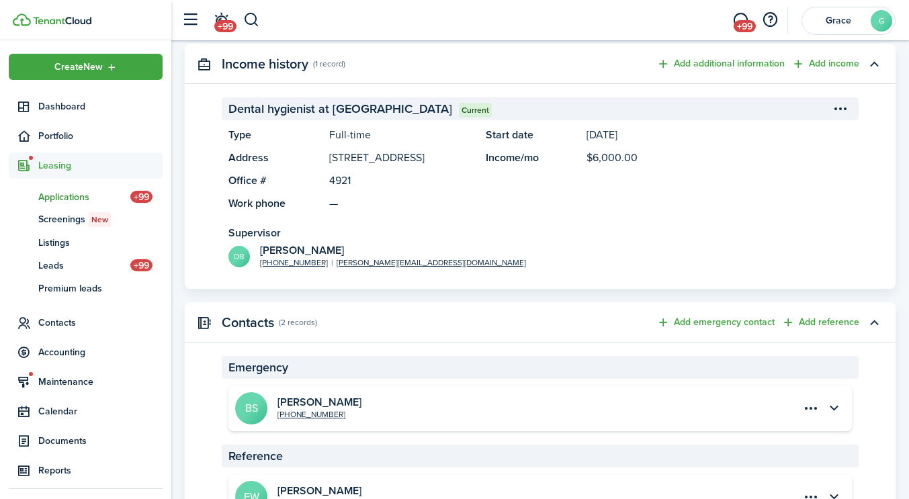
scroll to position [1034, 0]
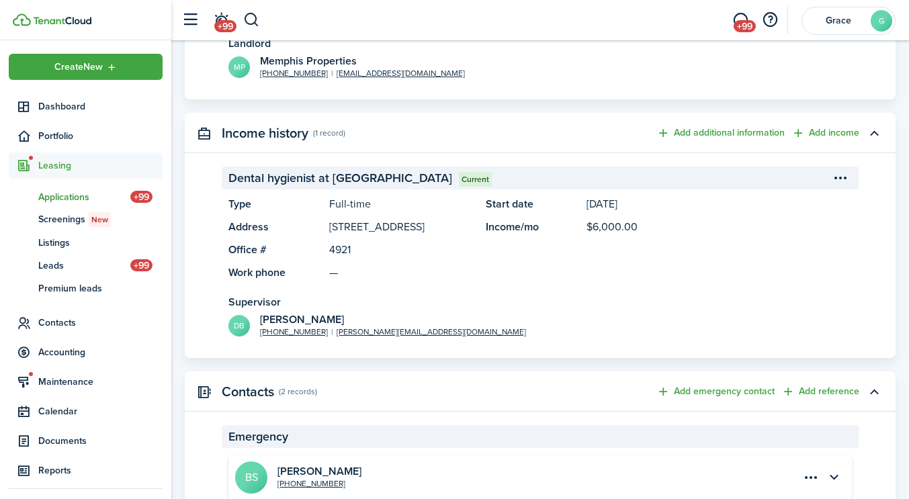
click at [252, 32] on header-control-items "+99" at bounding box center [217, 20] width 85 height 34
click at [249, 24] on button "button" at bounding box center [251, 20] width 17 height 23
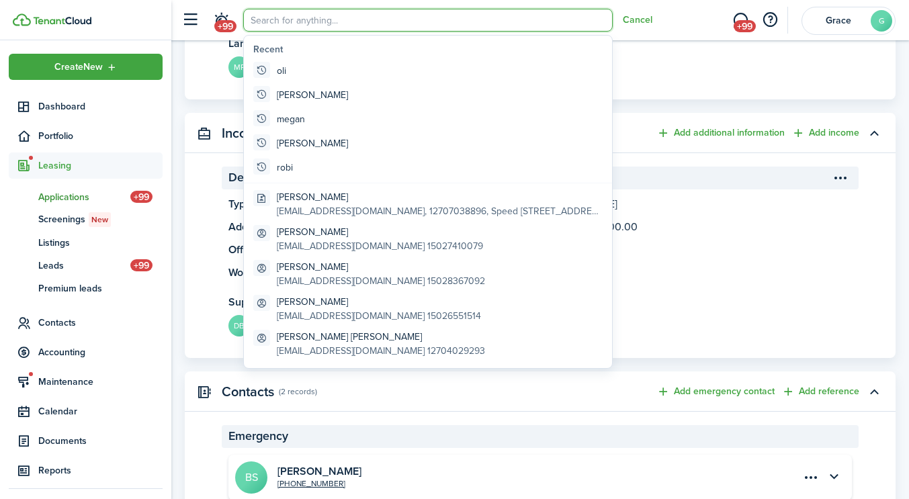
type input "o"
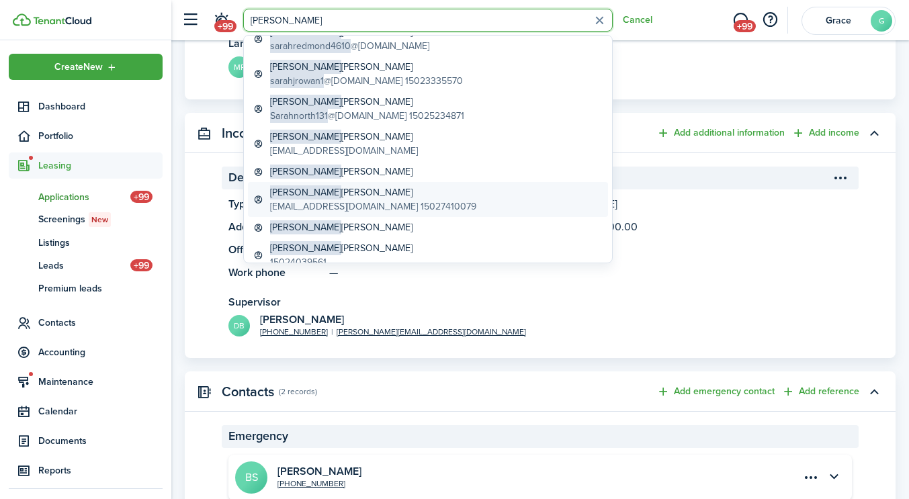
scroll to position [38, 0]
type input "[PERSON_NAME]"
click at [293, 195] on span "[PERSON_NAME]" at bounding box center [305, 192] width 71 height 14
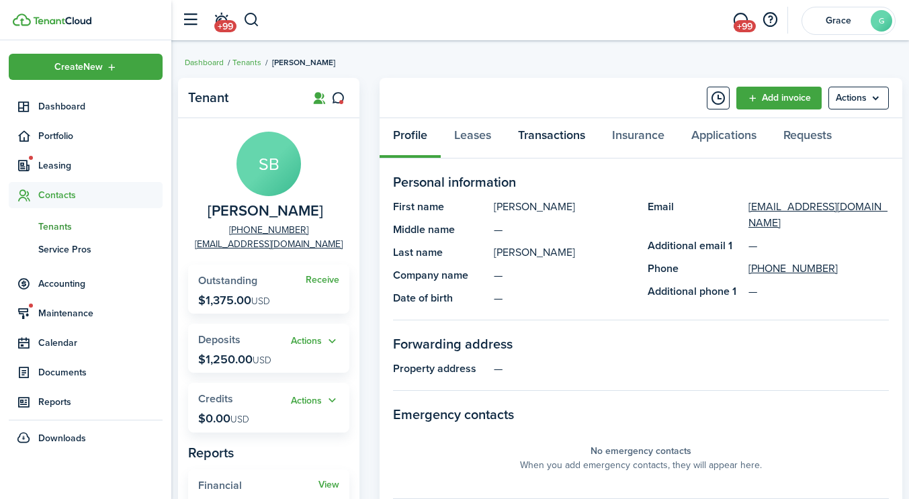
click at [550, 138] on link "Transactions" at bounding box center [552, 138] width 94 height 40
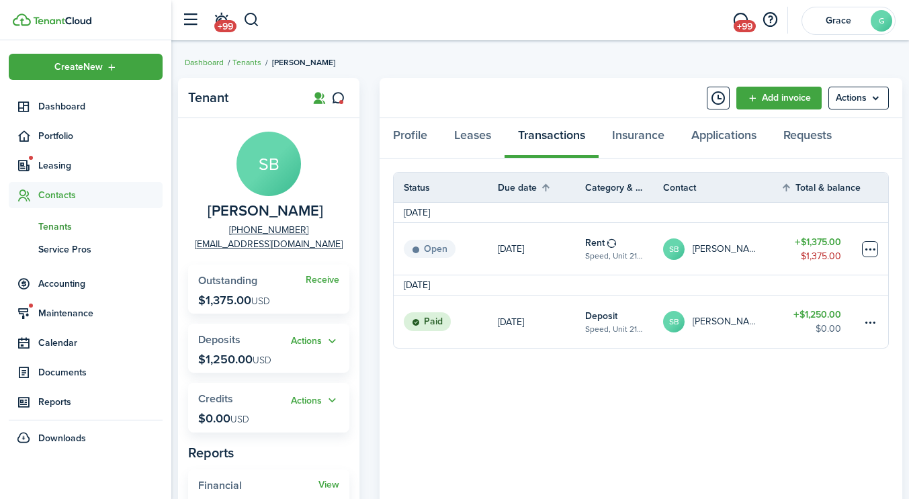
click at [868, 248] on table-menu-btn-icon at bounding box center [870, 249] width 16 height 16
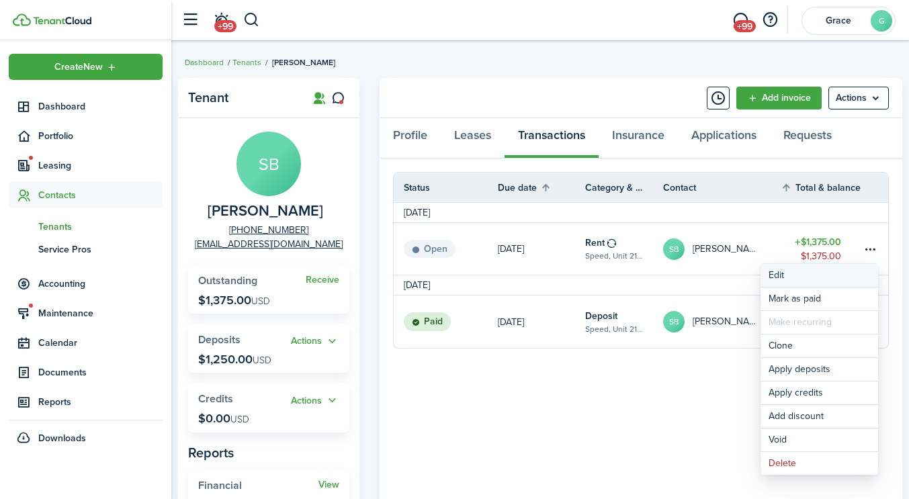
click at [787, 273] on button "Edit" at bounding box center [819, 275] width 118 height 23
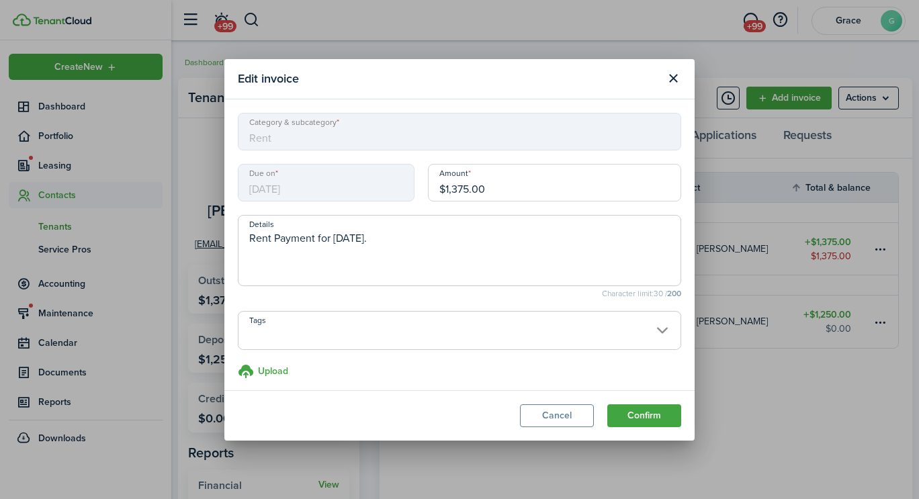
click at [464, 190] on input "$1,375.00" at bounding box center [554, 183] width 253 height 38
type input "$1,558.00"
click at [654, 410] on button "Confirm" at bounding box center [644, 415] width 74 height 23
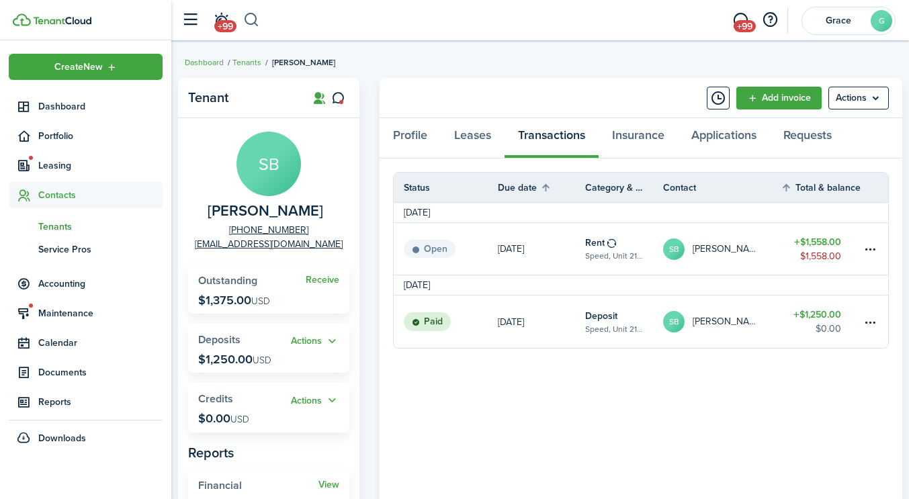
click at [249, 24] on button "button" at bounding box center [251, 20] width 17 height 23
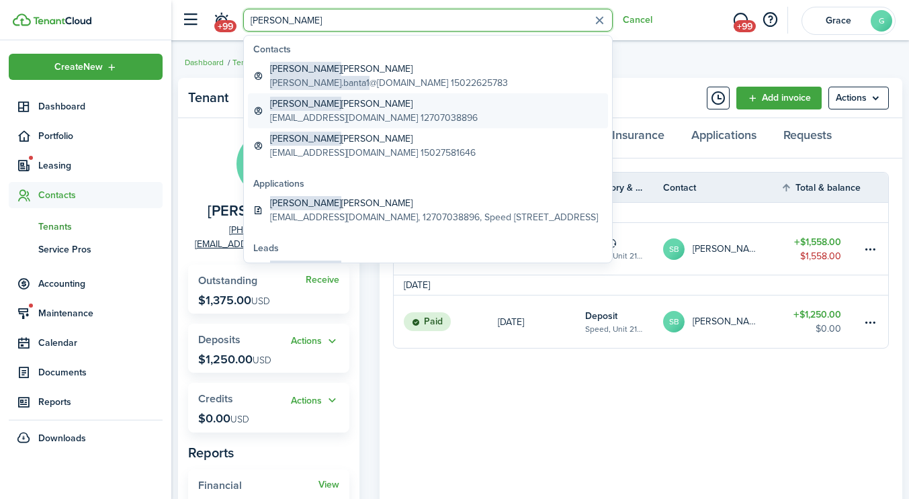
type input "[PERSON_NAME]"
click at [329, 104] on global-search-item-title "[PERSON_NAME]" at bounding box center [374, 104] width 208 height 14
